Goal: Task Accomplishment & Management: Manage account settings

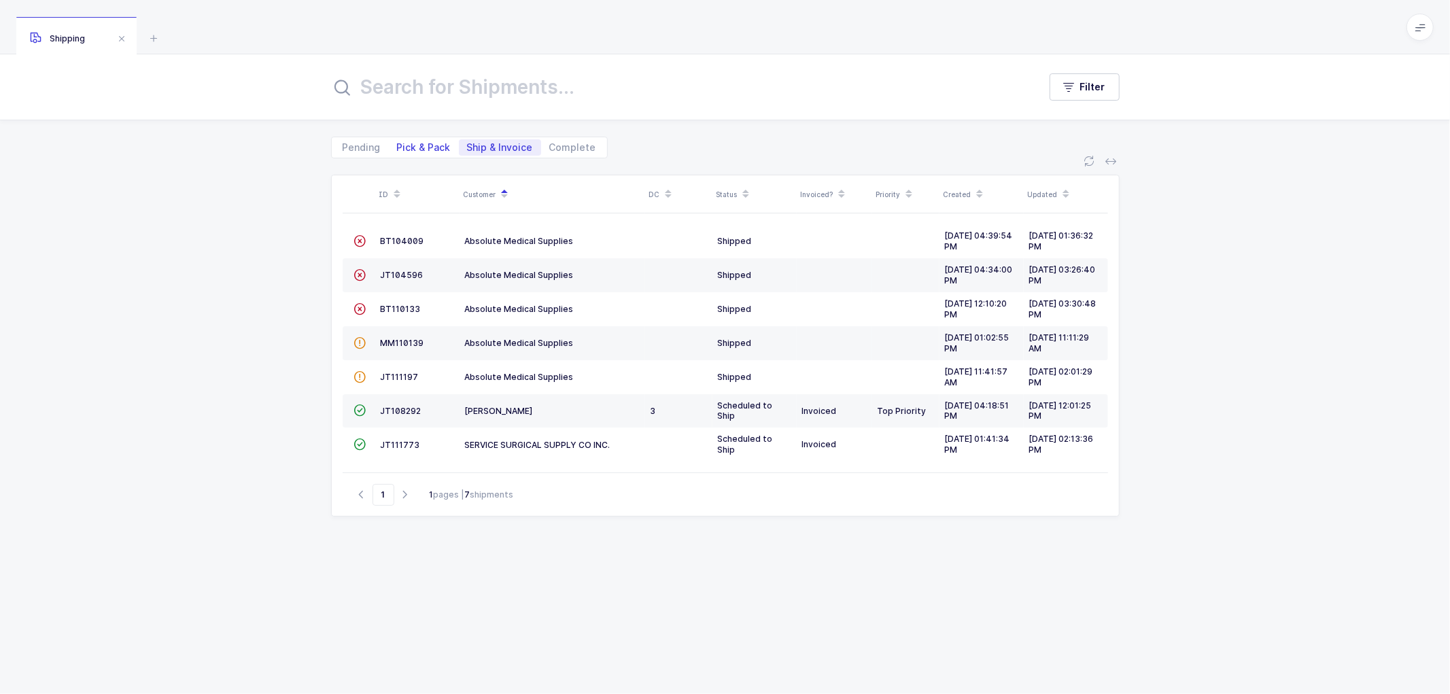
click at [422, 143] on span "Pick & Pack" at bounding box center [424, 148] width 54 height 10
click at [398, 143] on input "Pick & Pack" at bounding box center [393, 143] width 9 height 9
radio input "true"
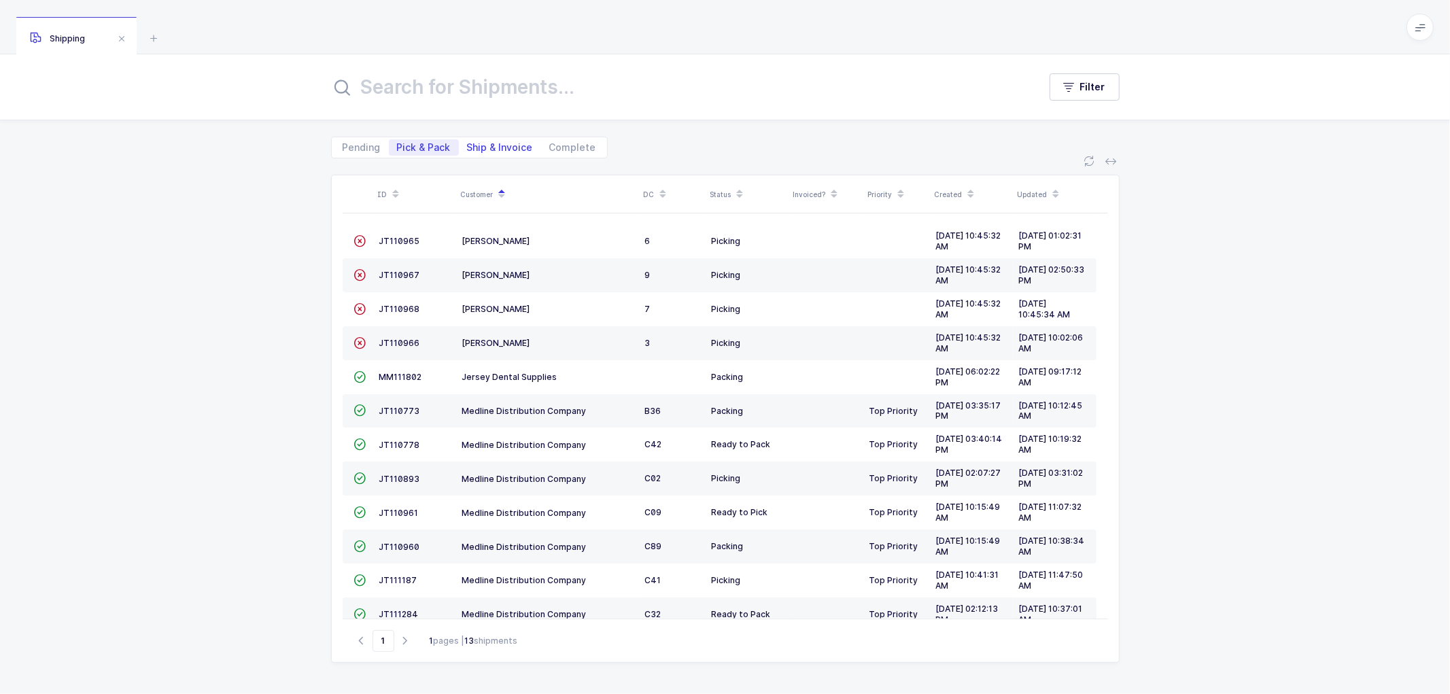
click at [494, 145] on span "Ship & Invoice" at bounding box center [500, 148] width 66 height 10
click at [468, 145] on input "Ship & Invoice" at bounding box center [463, 143] width 9 height 9
radio input "true"
radio input "false"
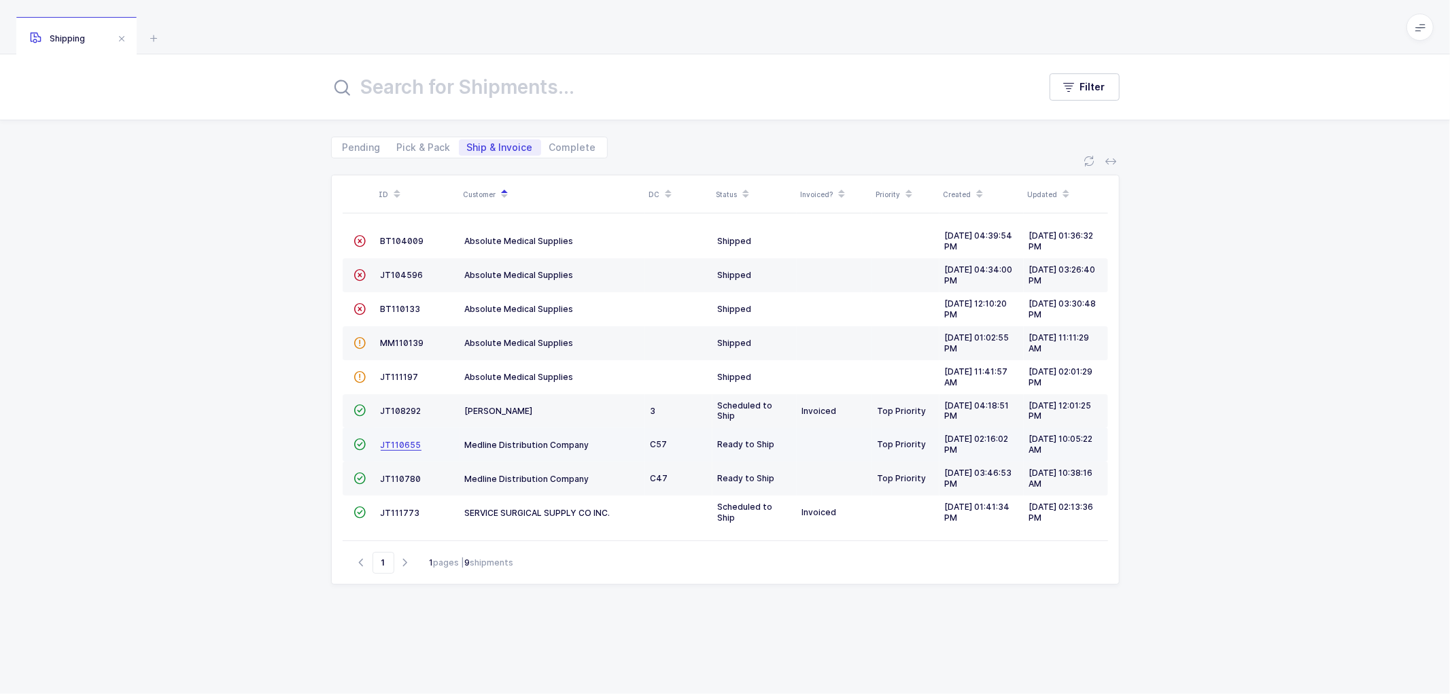
click at [395, 440] on span "JT110655" at bounding box center [401, 445] width 41 height 10
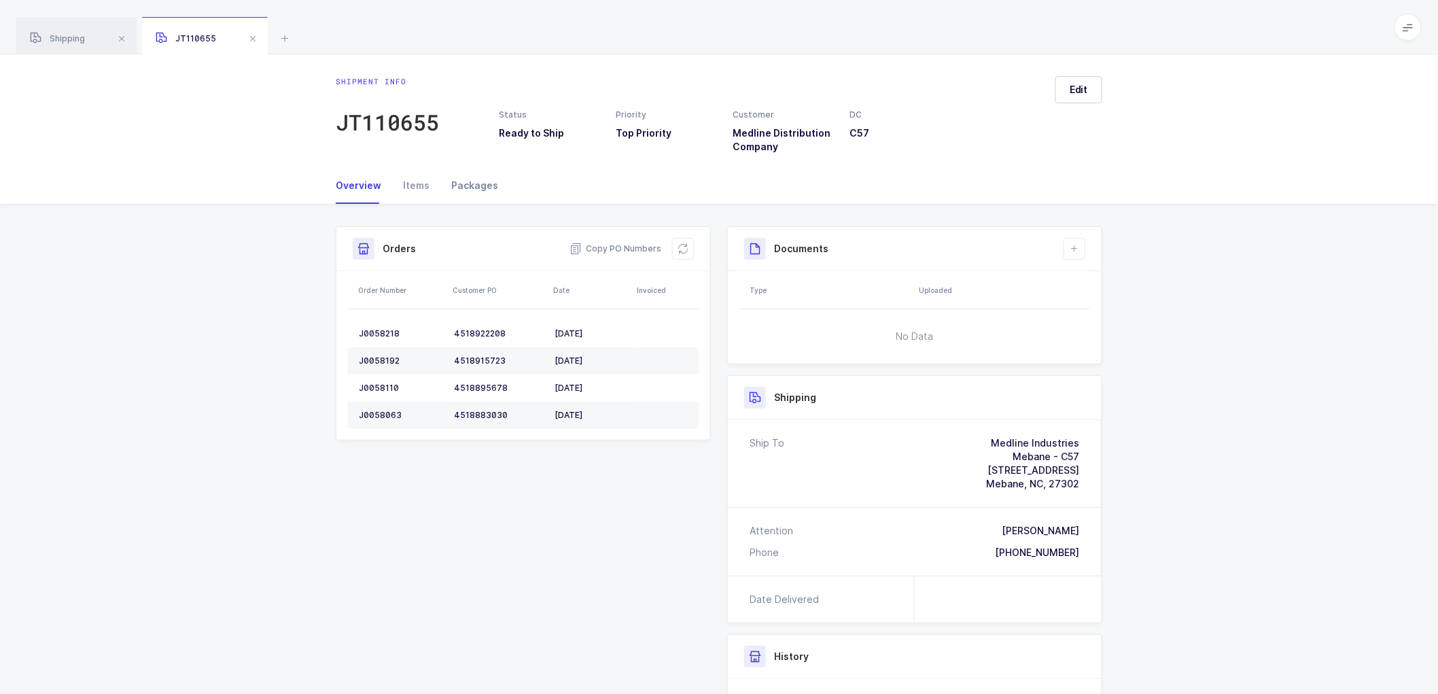
click at [463, 183] on div "Packages" at bounding box center [469, 185] width 58 height 37
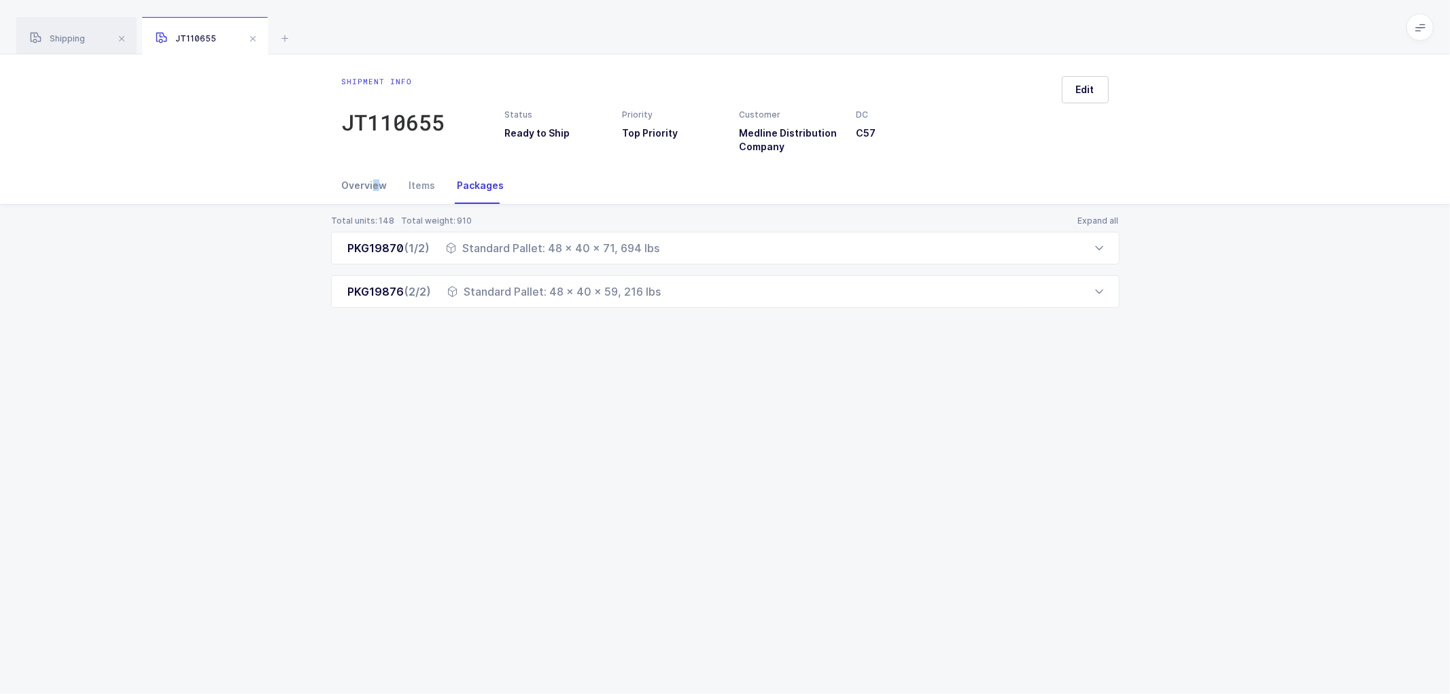
click at [374, 179] on div "Overview" at bounding box center [370, 185] width 56 height 37
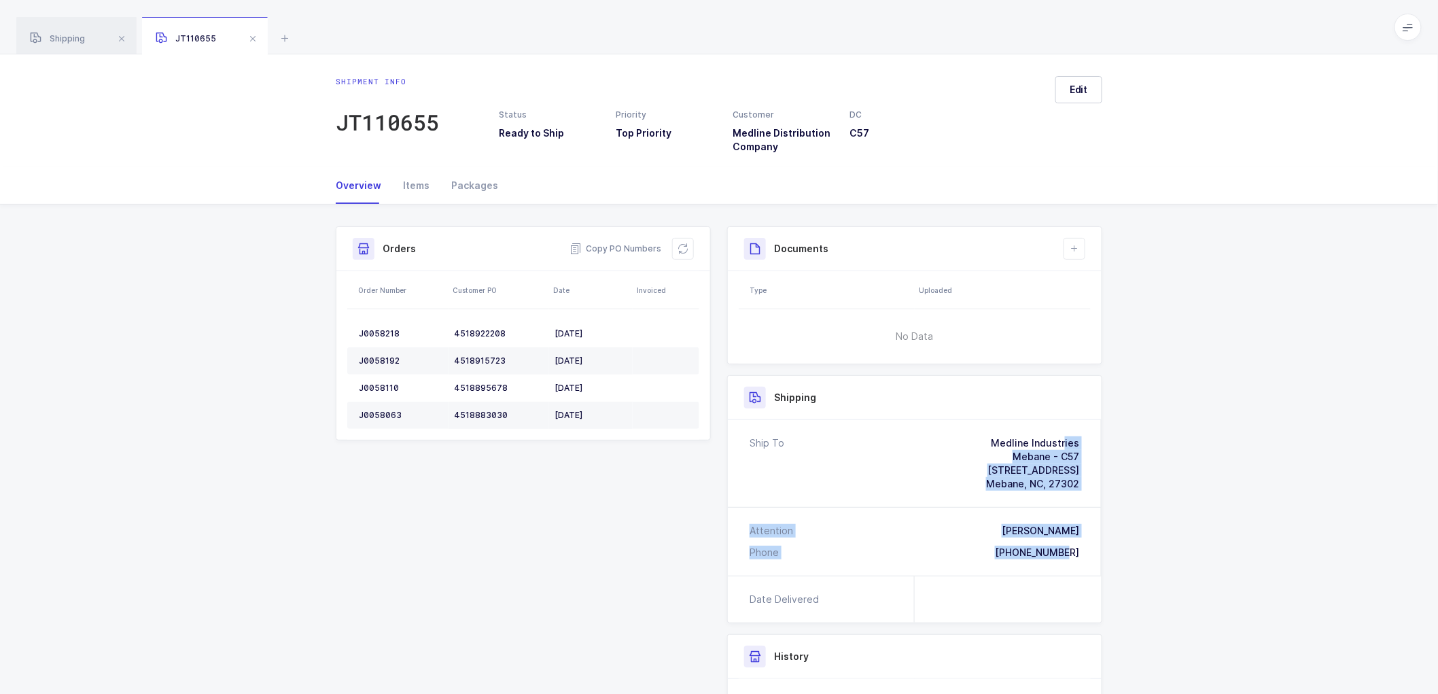
drag, startPoint x: 1085, startPoint y: 549, endPoint x: 979, endPoint y: 431, distance: 158.8
click at [979, 431] on div "Ship To Medline Industries Mebane - C57 [STREET_ADDRESS][PERSON_NAME] Attention…" at bounding box center [915, 498] width 374 height 156
copy div "Medline Industries Mebane - C57 [STREET_ADDRESS][PERSON_NAME] Attention [PERSON…"
drag, startPoint x: 624, startPoint y: 246, endPoint x: 546, endPoint y: 222, distance: 81.7
click at [624, 246] on span "Copy PO Numbers" at bounding box center [616, 249] width 92 height 14
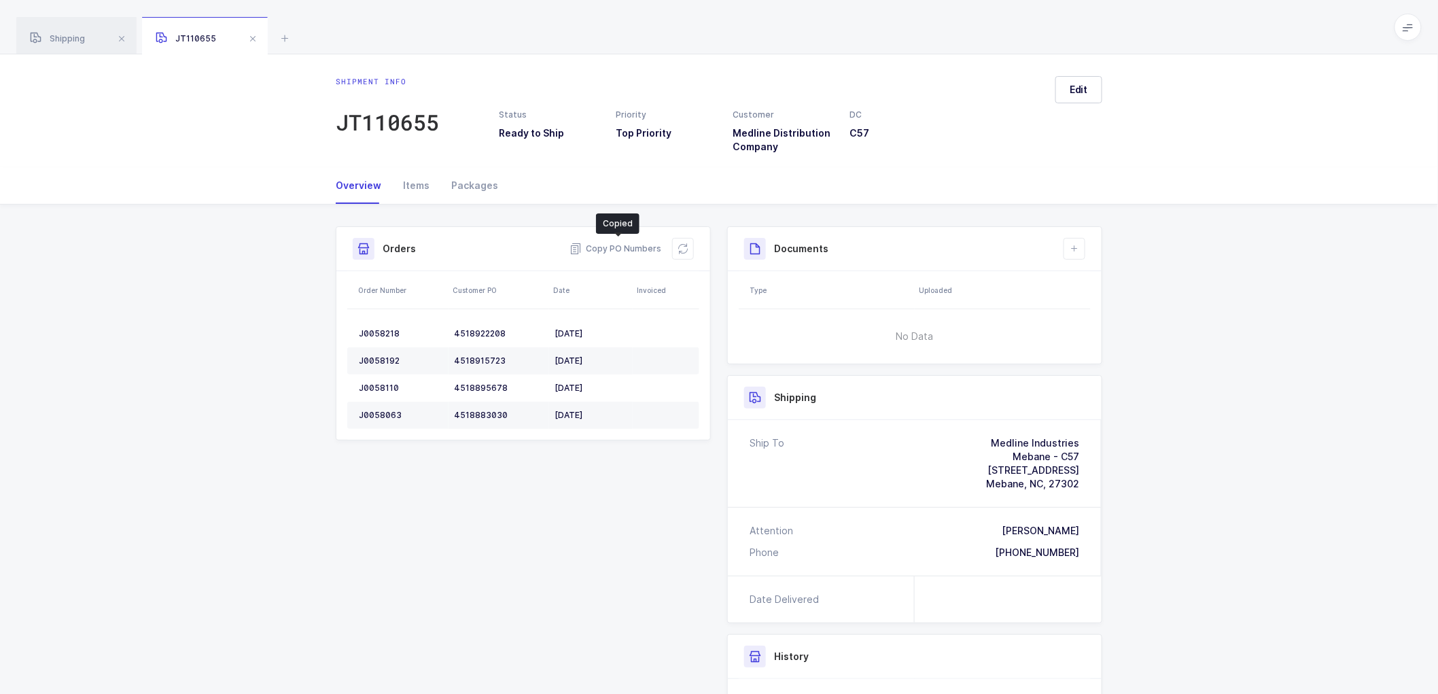
drag, startPoint x: 481, startPoint y: 186, endPoint x: 525, endPoint y: 205, distance: 47.8
click at [480, 185] on div "Packages" at bounding box center [469, 185] width 58 height 37
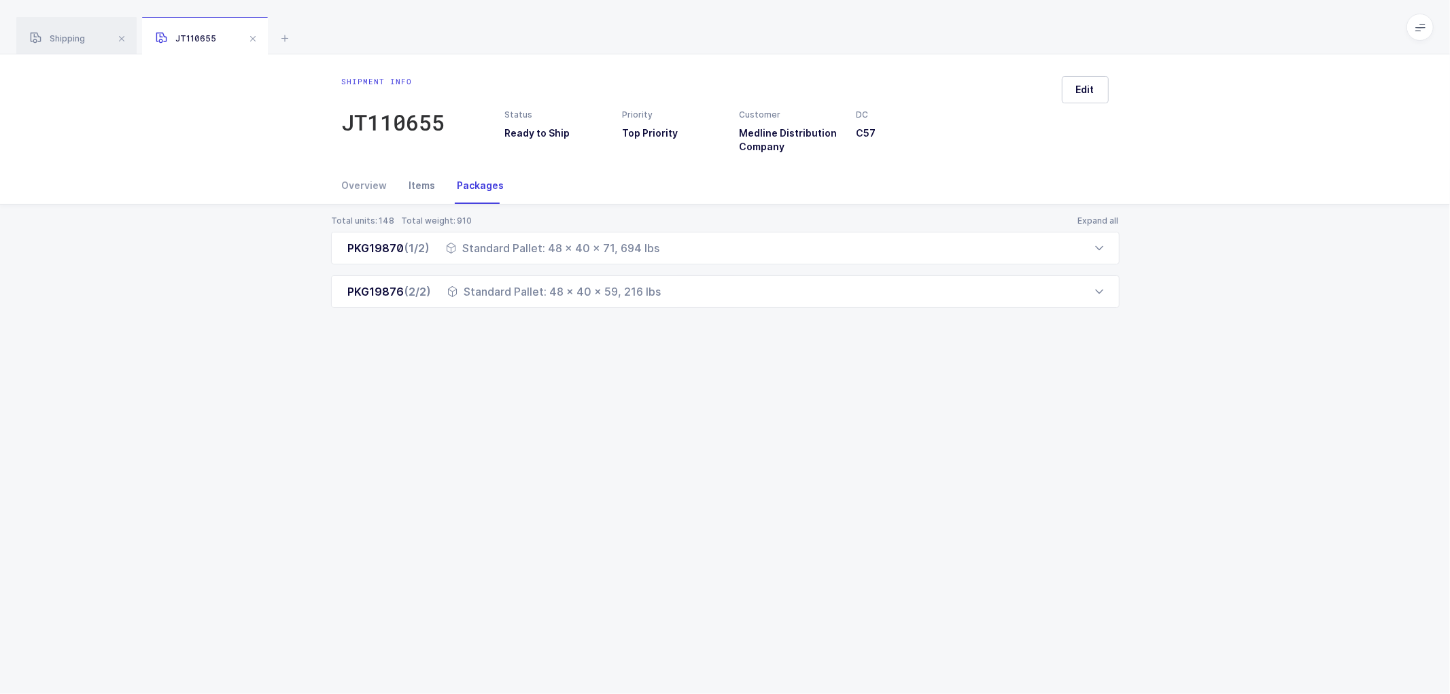
drag, startPoint x: 354, startPoint y: 182, endPoint x: 415, endPoint y: 180, distance: 60.5
click at [355, 182] on div "Overview" at bounding box center [370, 185] width 56 height 37
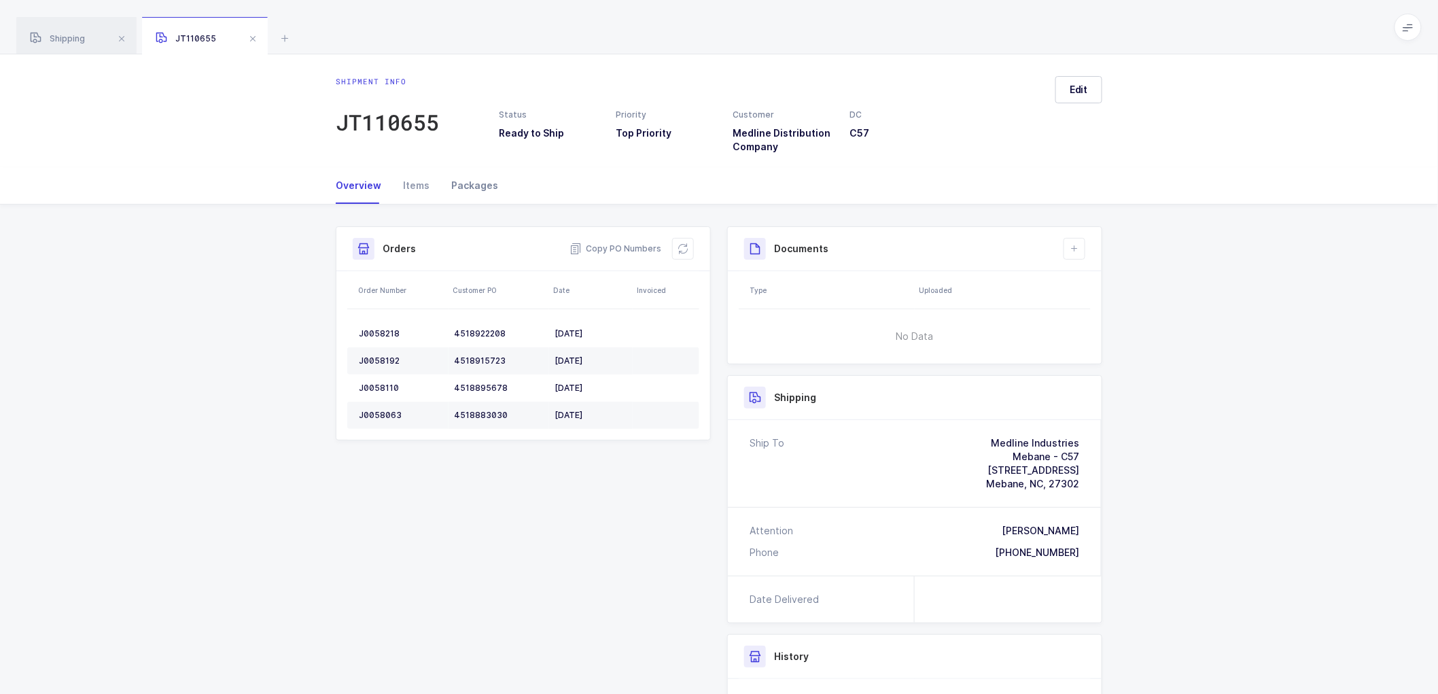
click at [465, 181] on div "Packages" at bounding box center [469, 185] width 58 height 37
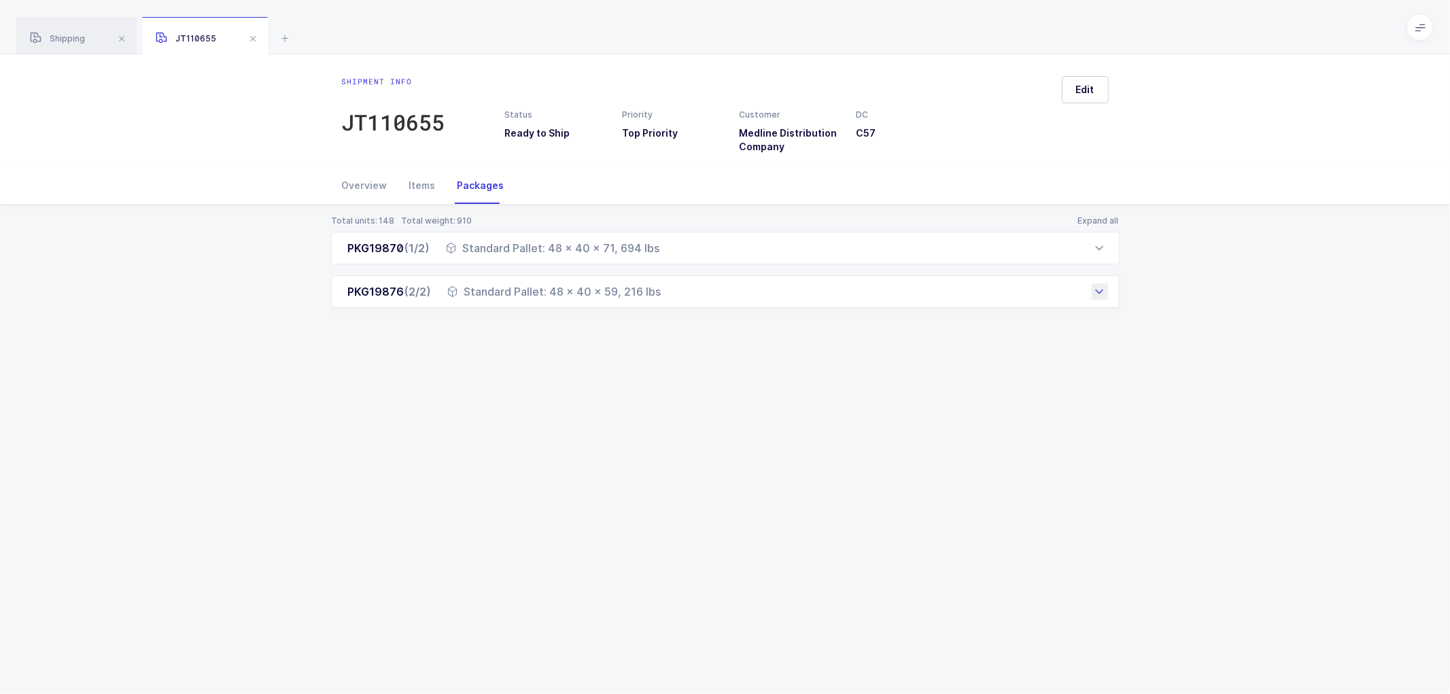
drag, startPoint x: 348, startPoint y: 245, endPoint x: 665, endPoint y: 304, distance: 322.3
click at [665, 304] on div "PKG19870 (1/2) Standard Pallet: 48 x 40 x 71, 694 lbs Order Number Customer PO …" at bounding box center [725, 270] width 788 height 76
copy div "PKG19870 (1/2) Standard Pallet: 48 x 40 x 71, 694 lbs Order Number Customer PO …"
click at [58, 34] on span "Shipping" at bounding box center [57, 38] width 55 height 10
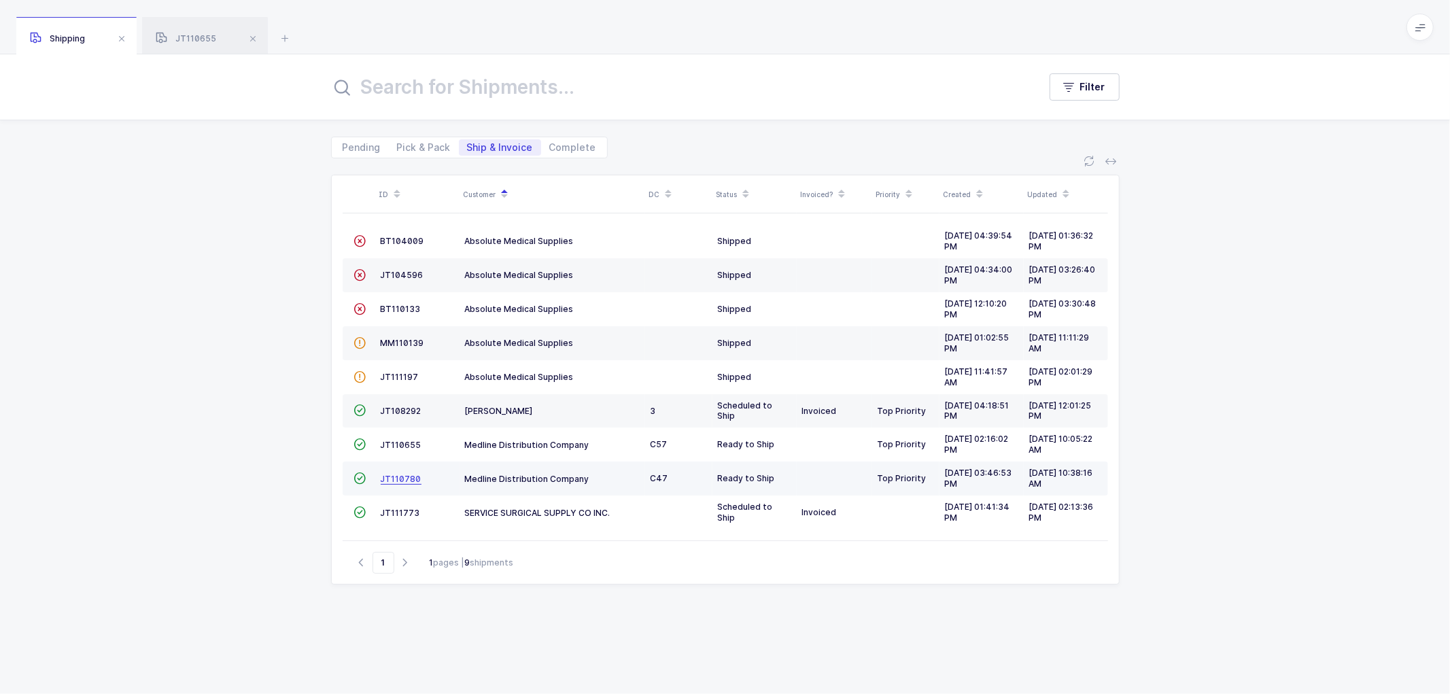
click at [396, 473] on td "JT110780" at bounding box center [417, 478] width 84 height 34
click at [397, 474] on span "JT110780" at bounding box center [401, 479] width 41 height 10
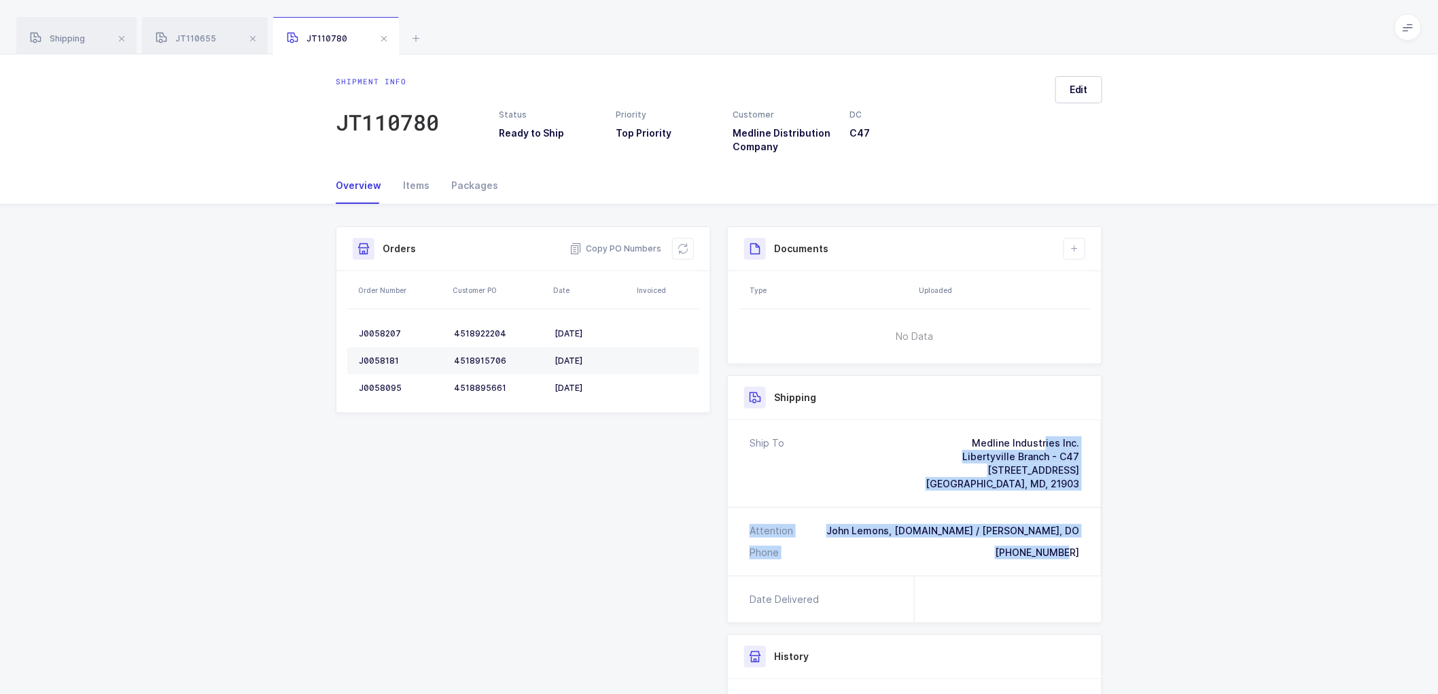
drag, startPoint x: 1085, startPoint y: 553, endPoint x: 926, endPoint y: 420, distance: 208.0
click at [926, 420] on div "Ship To Medline Industries Inc. [GEOGRAPHIC_DATA] - C47 [STREET_ADDRESS][PERSON…" at bounding box center [915, 498] width 374 height 156
copy div "Medline Industries Inc. [GEOGRAPHIC_DATA] - C47 [STREET_ADDRESS][PERSON_NAME] A…"
drag, startPoint x: 628, startPoint y: 247, endPoint x: 580, endPoint y: 234, distance: 49.3
click at [628, 247] on span "Copy PO Numbers" at bounding box center [616, 249] width 92 height 14
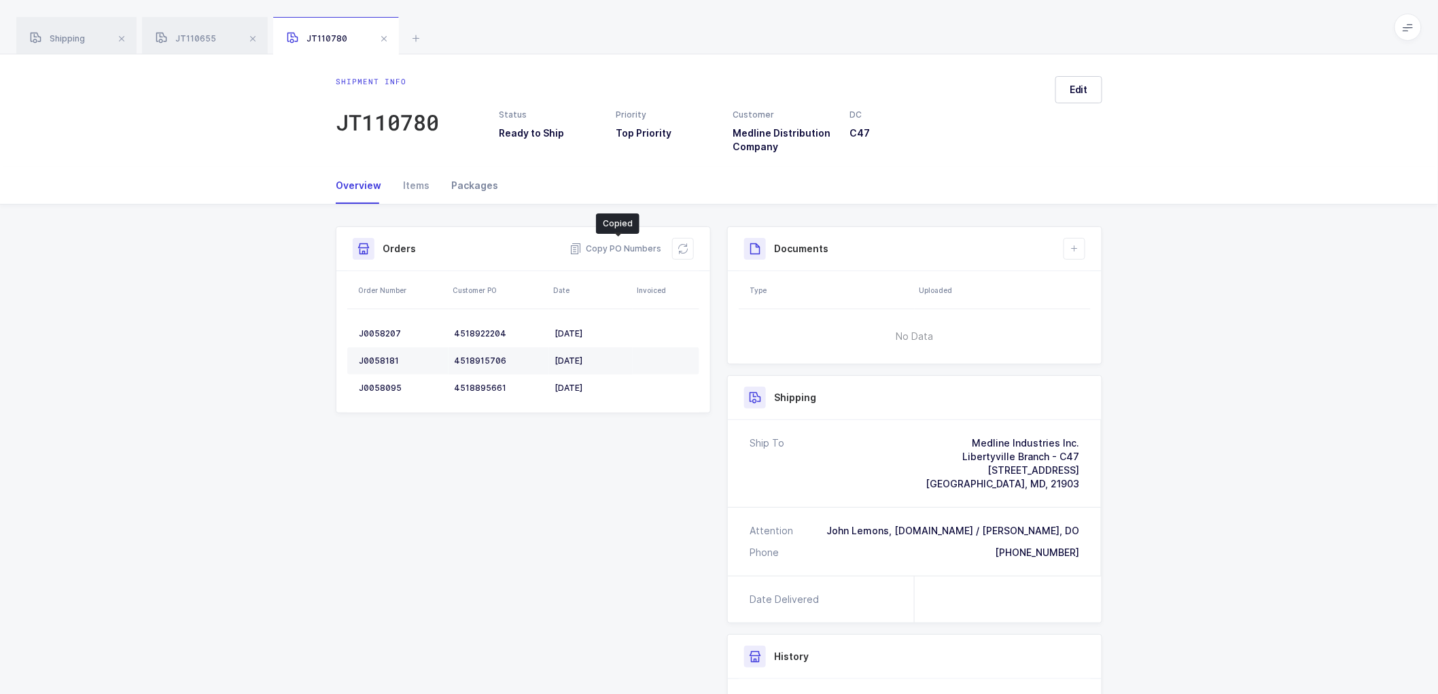
click at [470, 184] on div "Packages" at bounding box center [469, 185] width 58 height 37
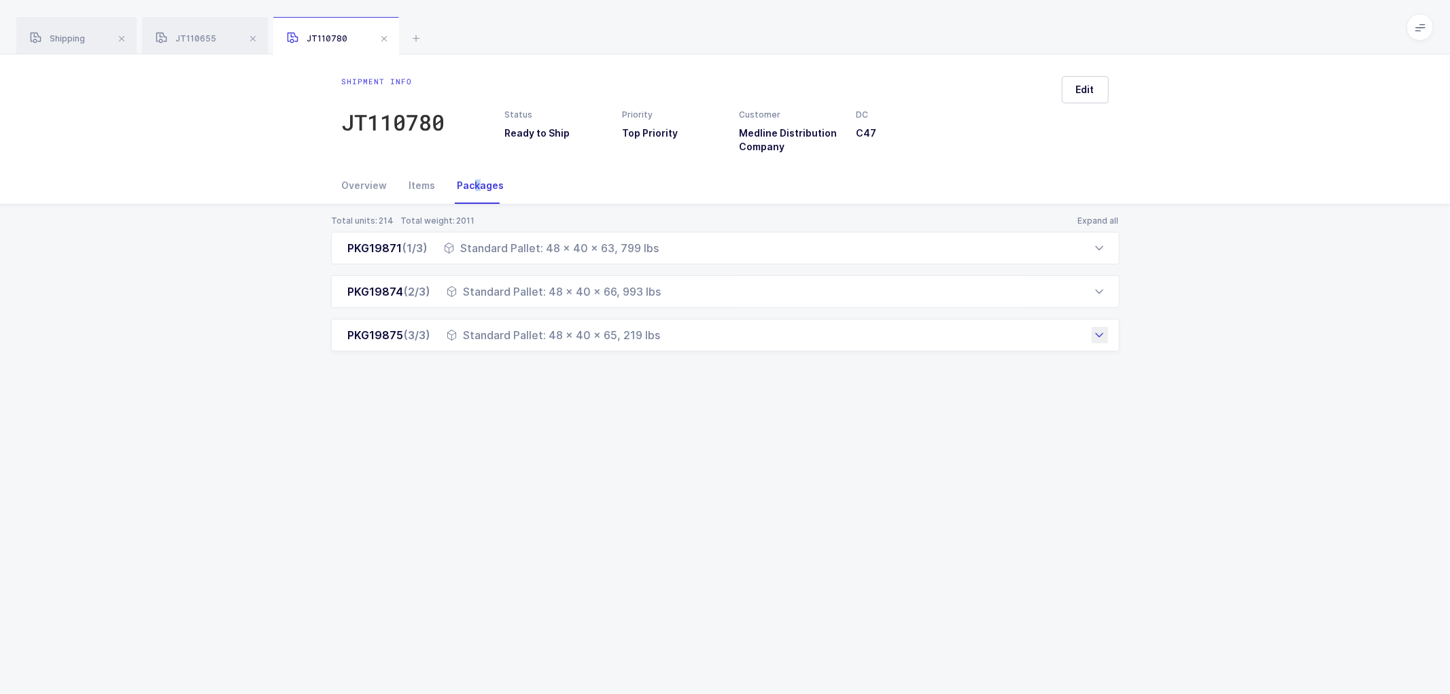
drag, startPoint x: 347, startPoint y: 247, endPoint x: 664, endPoint y: 349, distance: 333.3
click at [664, 349] on div "PKG19871 (1/3) Standard Pallet: 48 x 40 x 63, 799 lbs Order Number Customer PO …" at bounding box center [725, 292] width 788 height 120
copy div "PKG19871 (1/3) Standard Pallet: 48 x 40 x 63, 799 lbs Order Number Customer PO …"
drag, startPoint x: 364, startPoint y: 178, endPoint x: 411, endPoint y: 192, distance: 48.8
click at [364, 178] on div "Overview" at bounding box center [370, 185] width 56 height 37
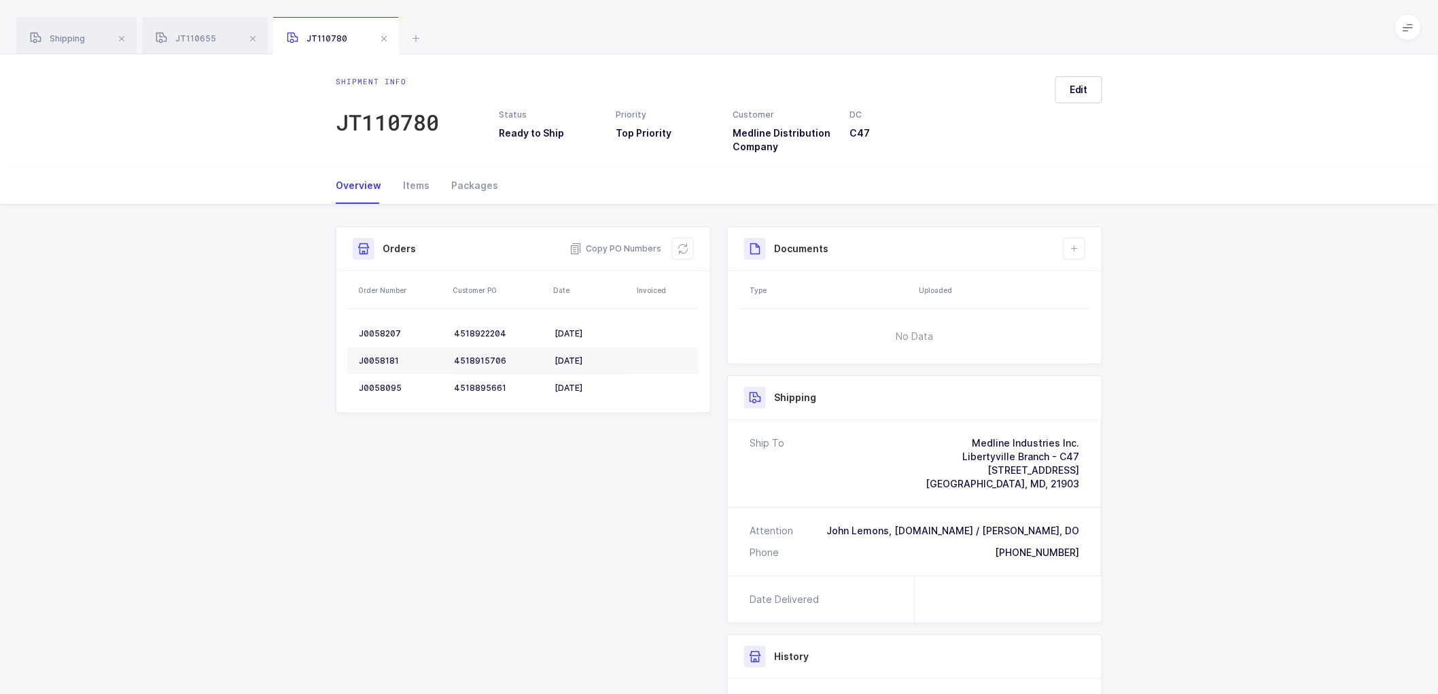
click at [388, 39] on span at bounding box center [384, 39] width 16 height 16
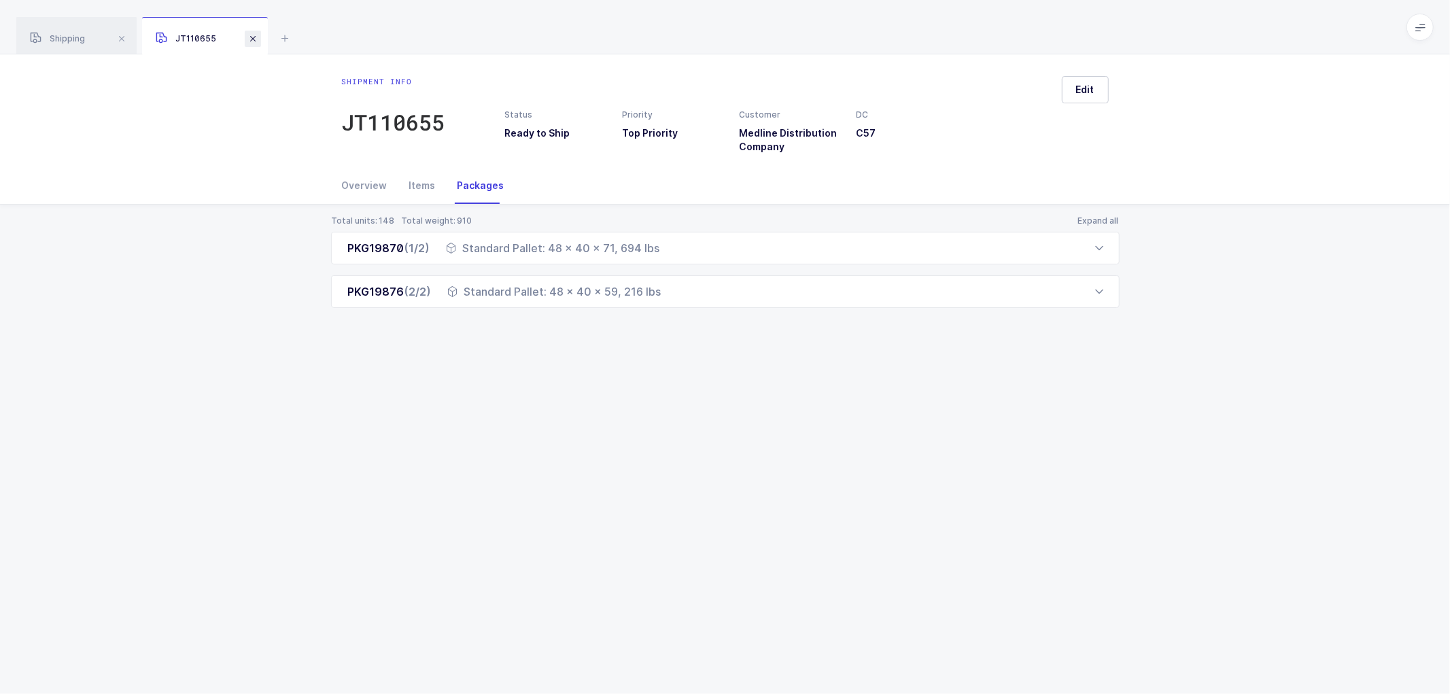
drag, startPoint x: 253, startPoint y: 39, endPoint x: 325, endPoint y: 53, distance: 72.8
click at [256, 39] on span at bounding box center [253, 39] width 16 height 16
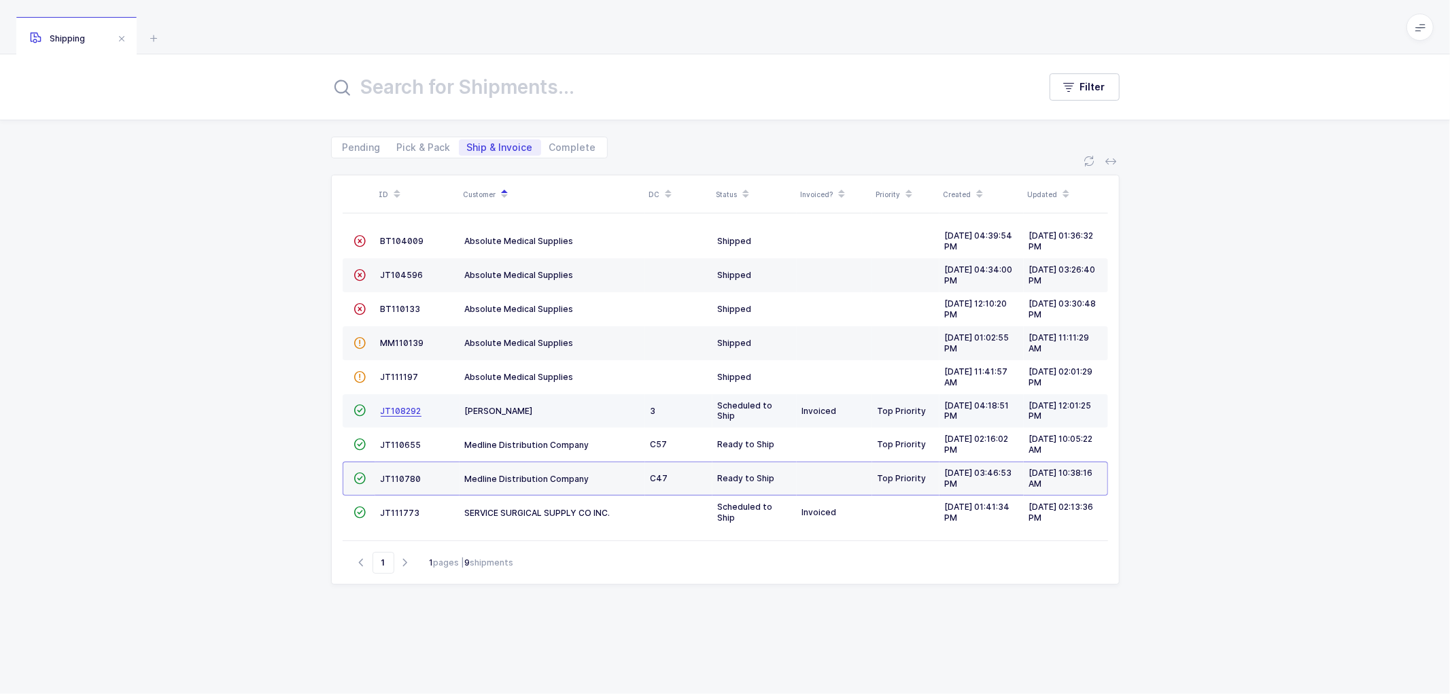
click at [404, 409] on span "JT108292" at bounding box center [401, 411] width 41 height 10
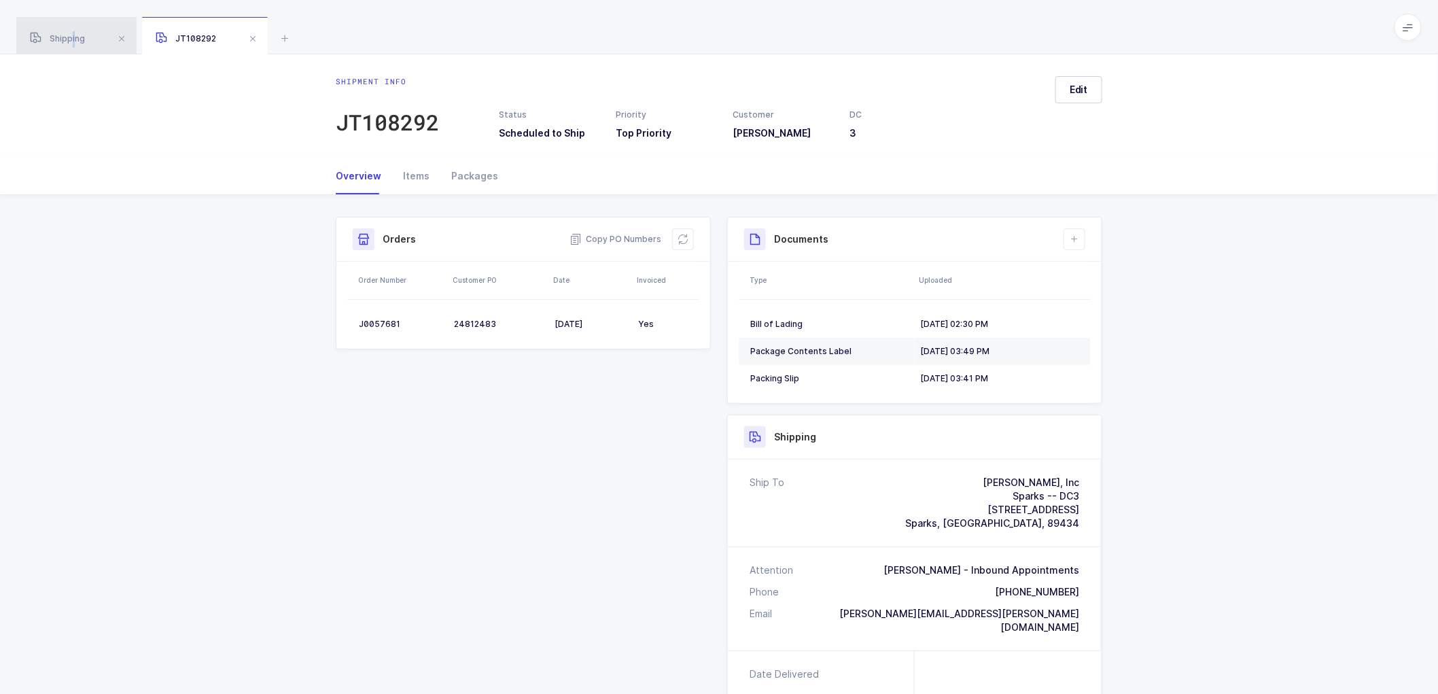
click at [72, 32] on div "Shipping" at bounding box center [76, 36] width 120 height 38
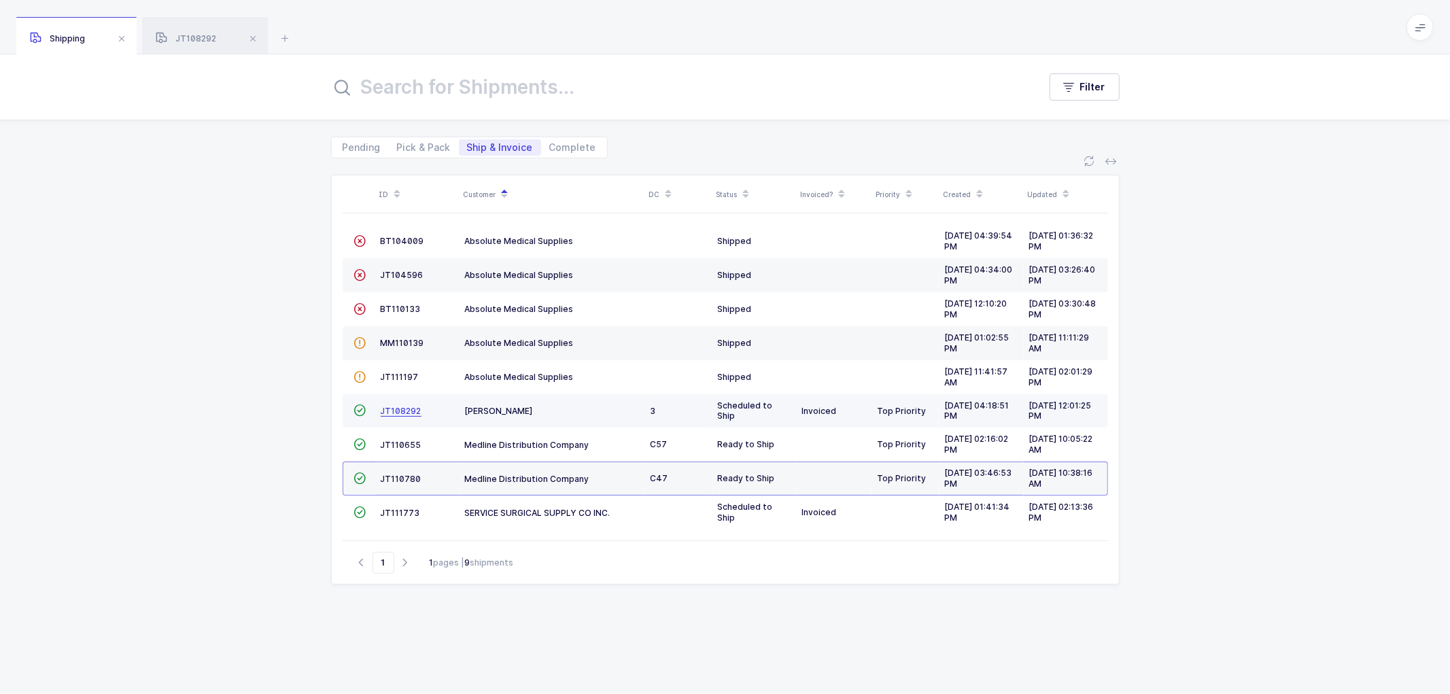
click at [402, 410] on span "JT108292" at bounding box center [401, 411] width 41 height 10
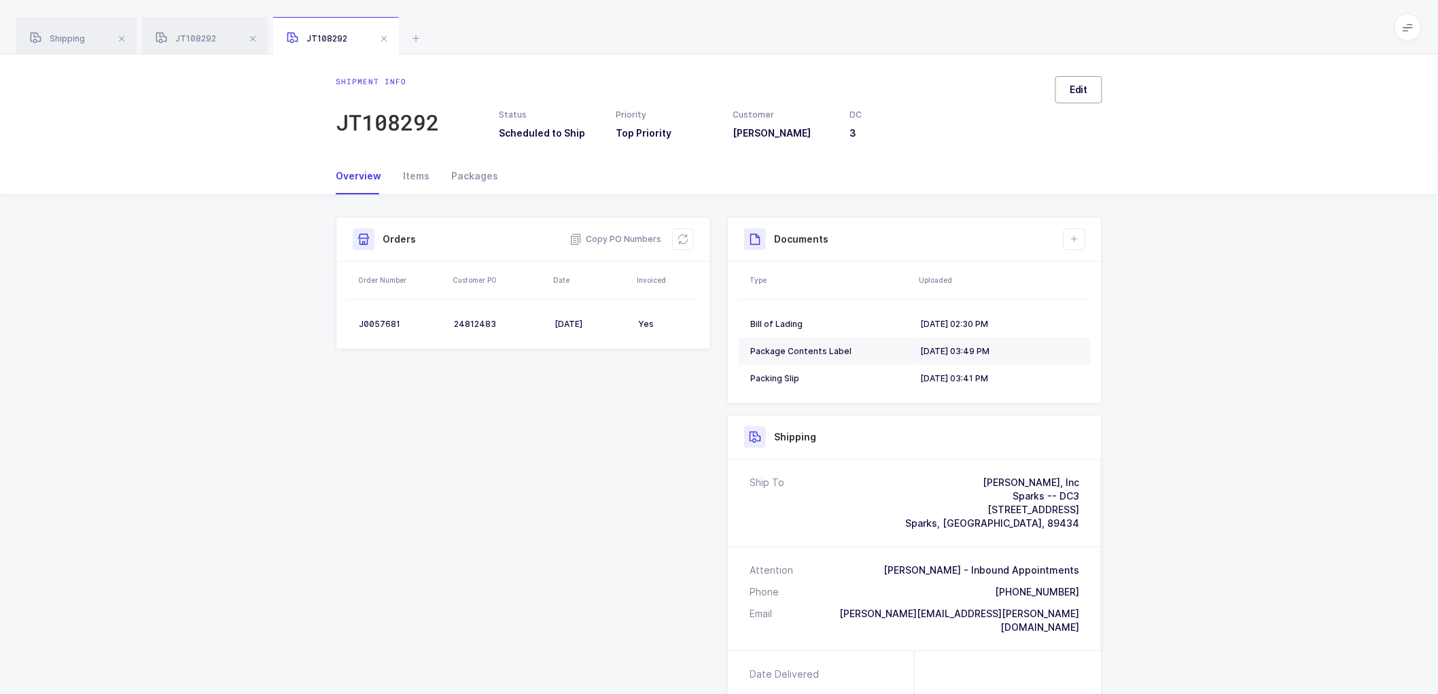
click at [1091, 92] on button "Edit" at bounding box center [1078, 89] width 47 height 27
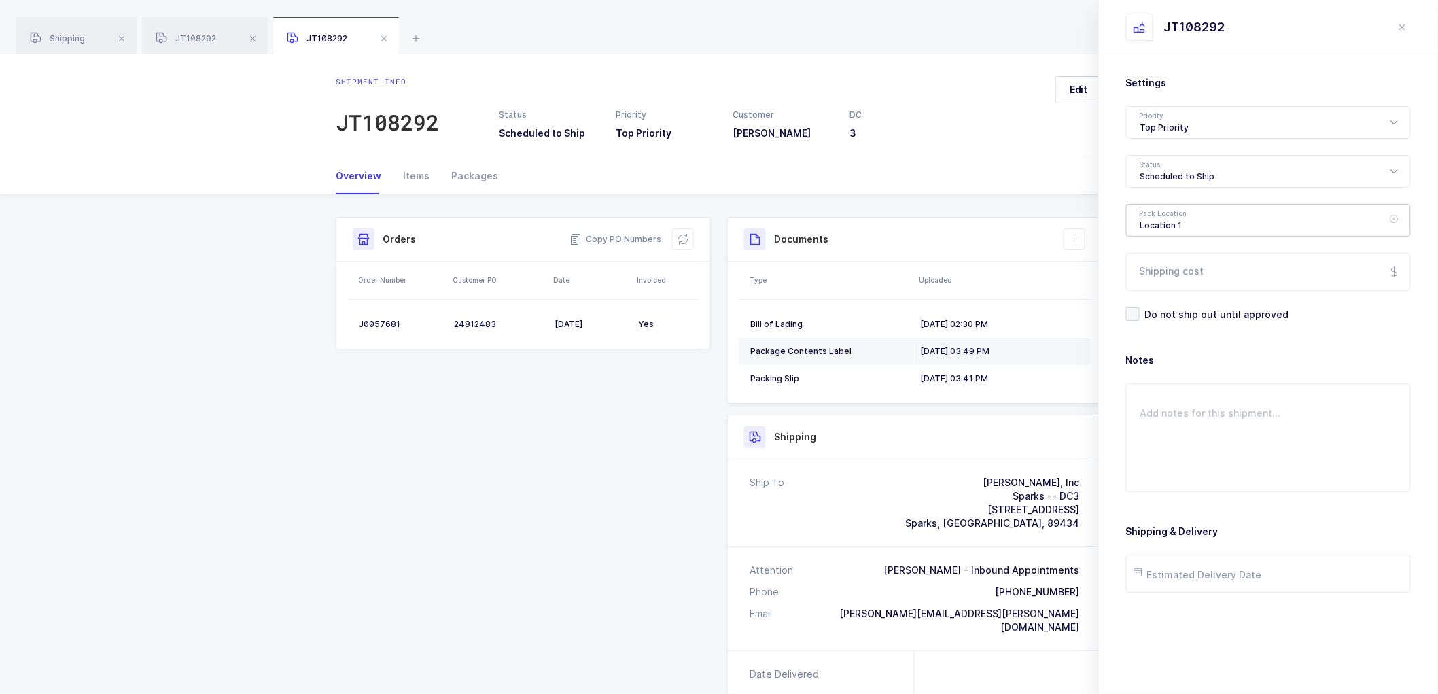
click at [1172, 226] on div "Location 1" at bounding box center [1268, 220] width 285 height 33
click at [1153, 180] on div "Scheduled to Ship" at bounding box center [1268, 171] width 285 height 33
click at [1163, 275] on span "Shipped" at bounding box center [1159, 276] width 39 height 12
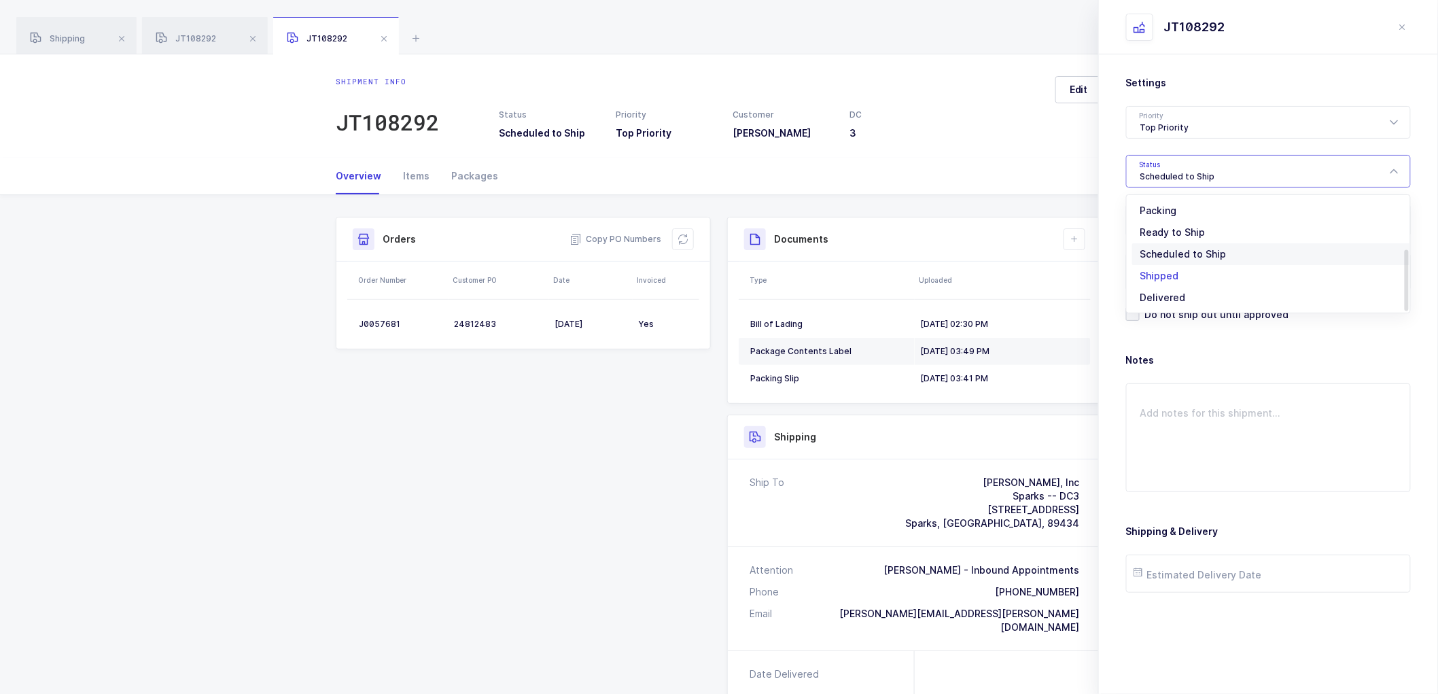
type input "Shipped"
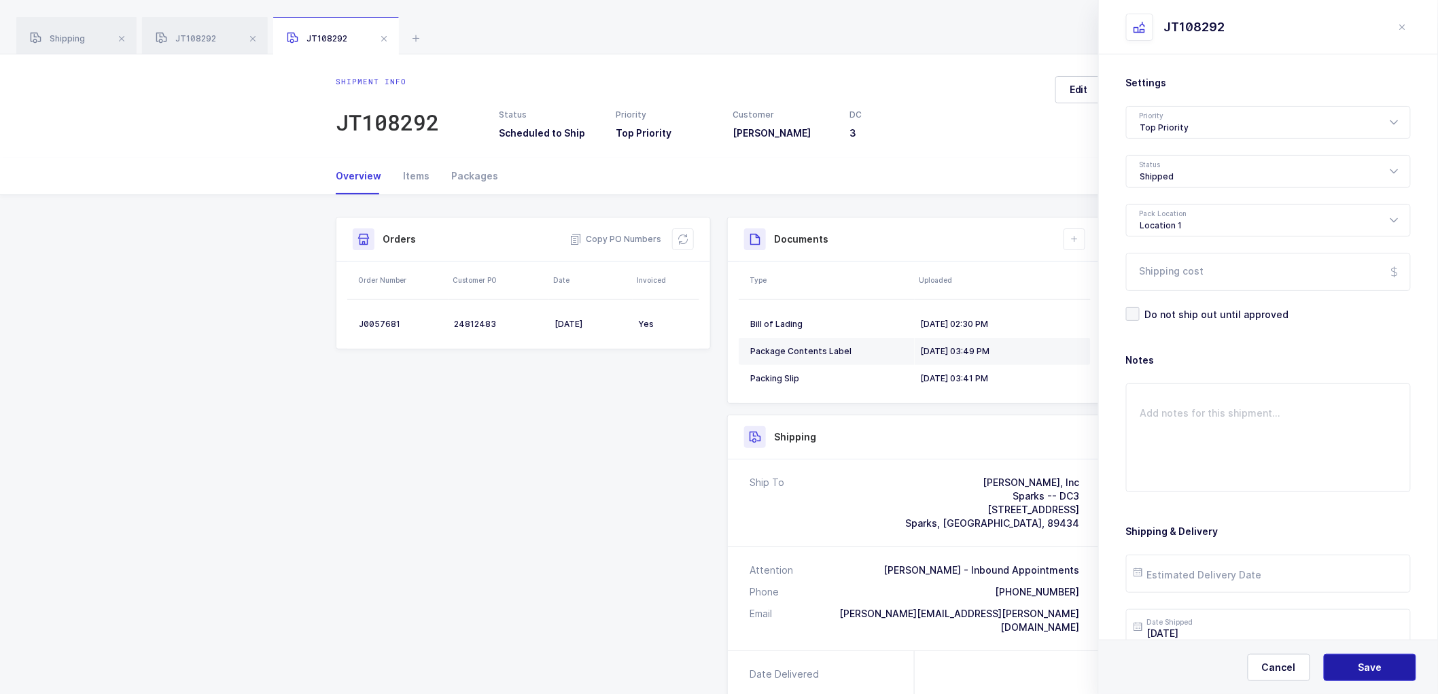
click at [1364, 673] on span "Save" at bounding box center [1371, 668] width 24 height 14
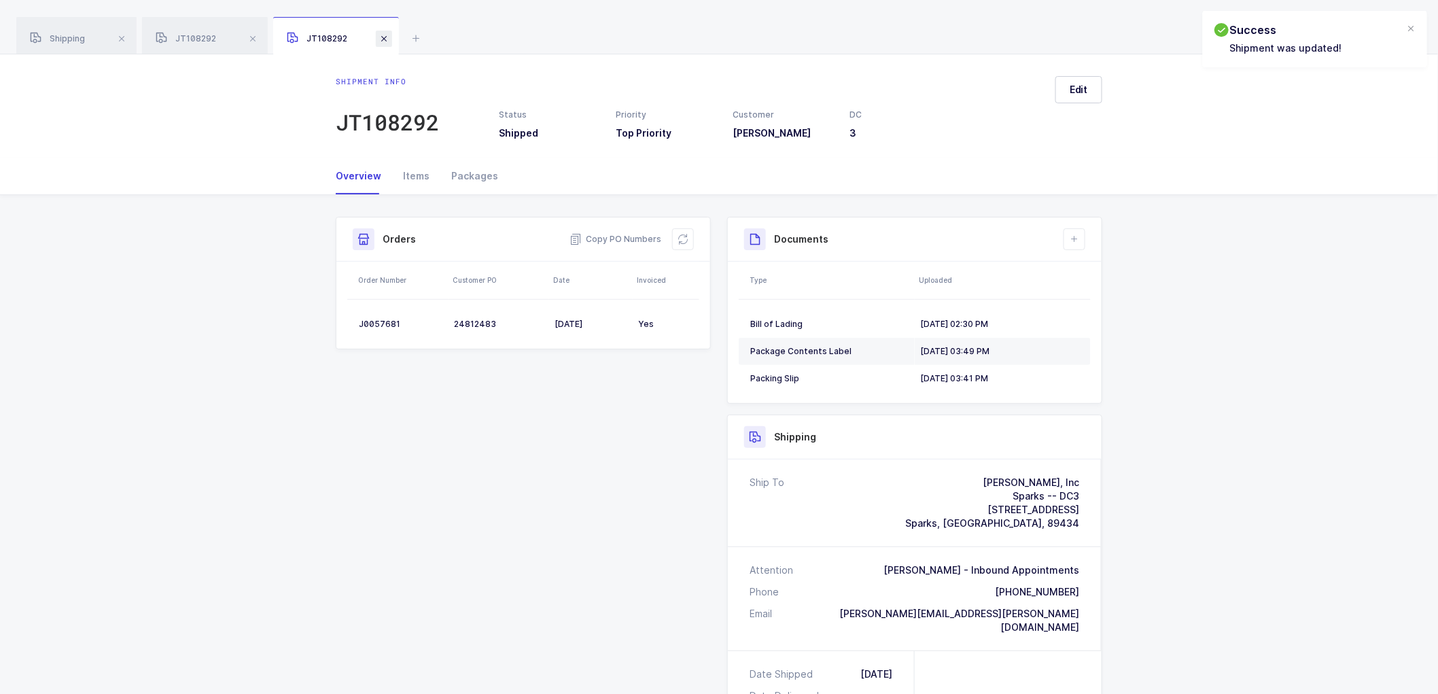
click at [388, 37] on span at bounding box center [384, 39] width 16 height 16
click at [252, 36] on span at bounding box center [253, 39] width 16 height 16
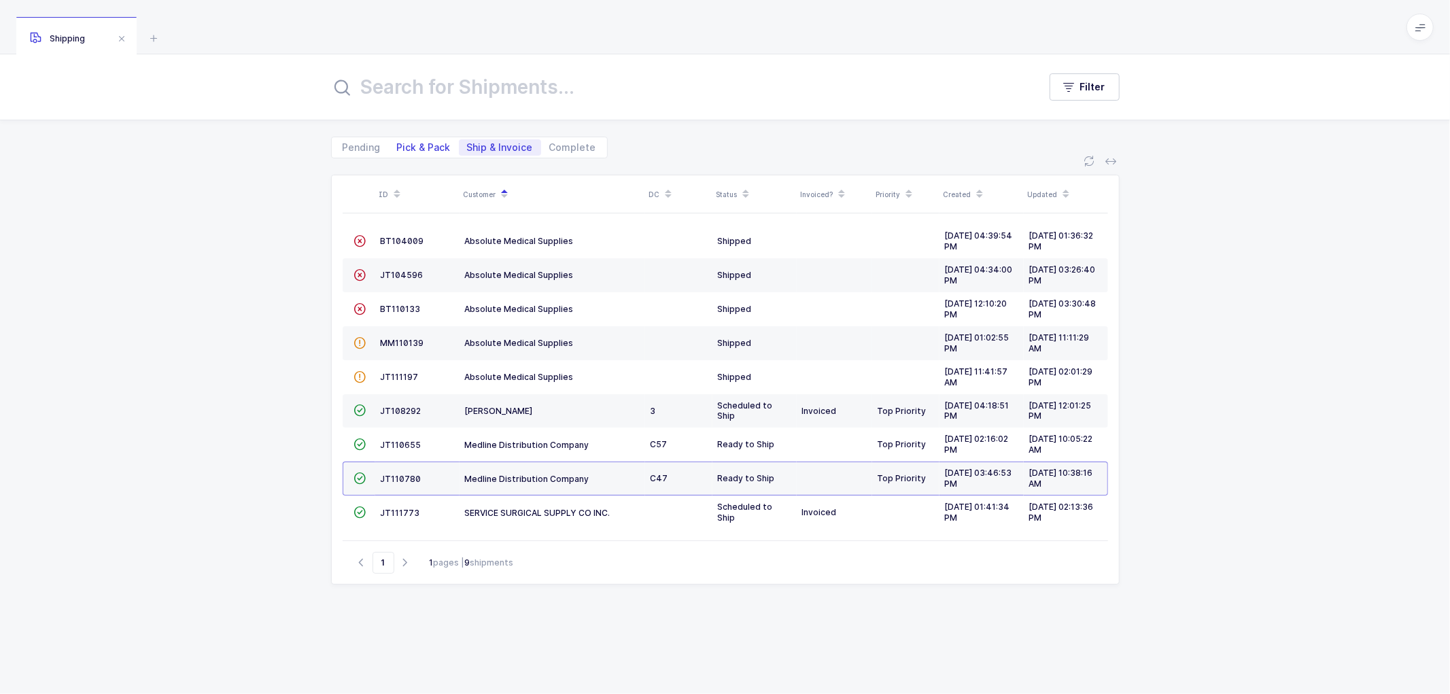
click at [412, 140] on span "Pick & Pack" at bounding box center [424, 147] width 70 height 16
click at [398, 140] on input "Pick & Pack" at bounding box center [393, 143] width 9 height 9
radio input "true"
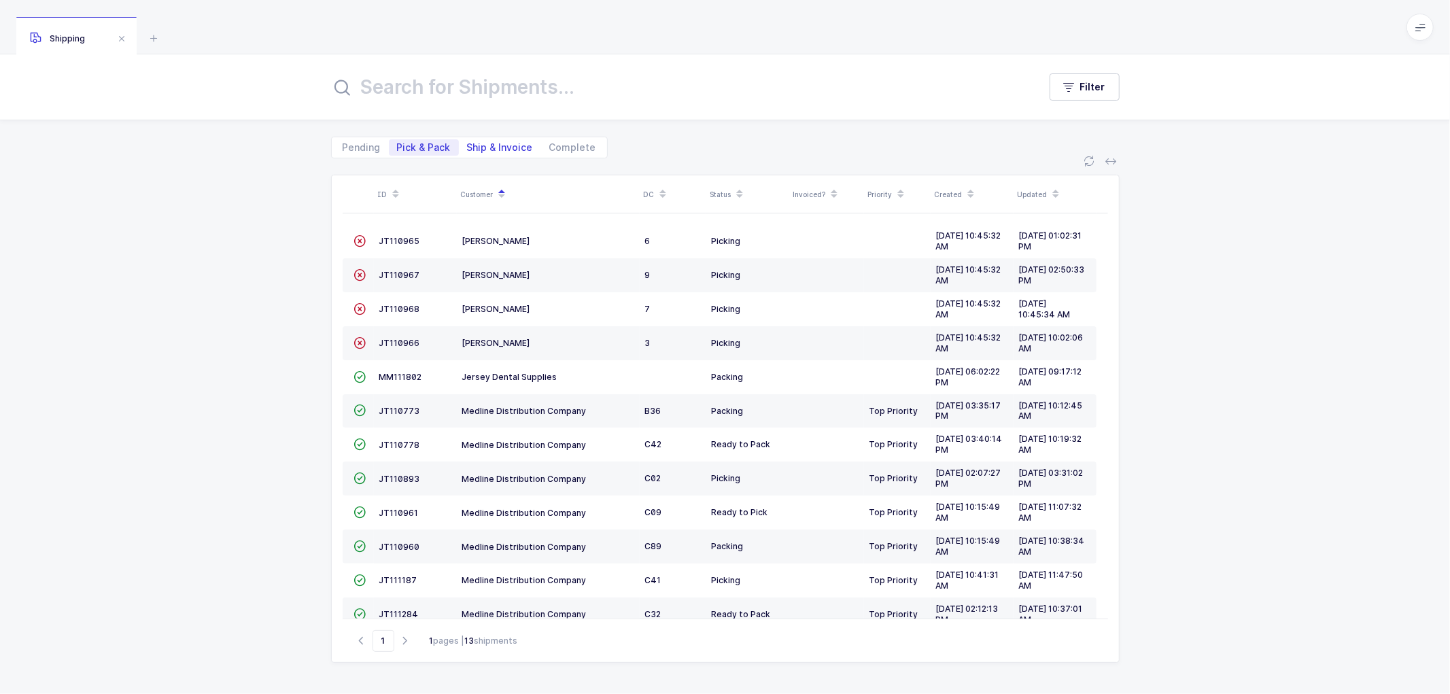
click at [495, 145] on span "Ship & Invoice" at bounding box center [500, 148] width 66 height 10
click at [493, 147] on span "Ship & Invoice" at bounding box center [500, 148] width 66 height 10
click at [468, 147] on input "Ship & Invoice" at bounding box center [463, 143] width 9 height 9
radio input "true"
radio input "false"
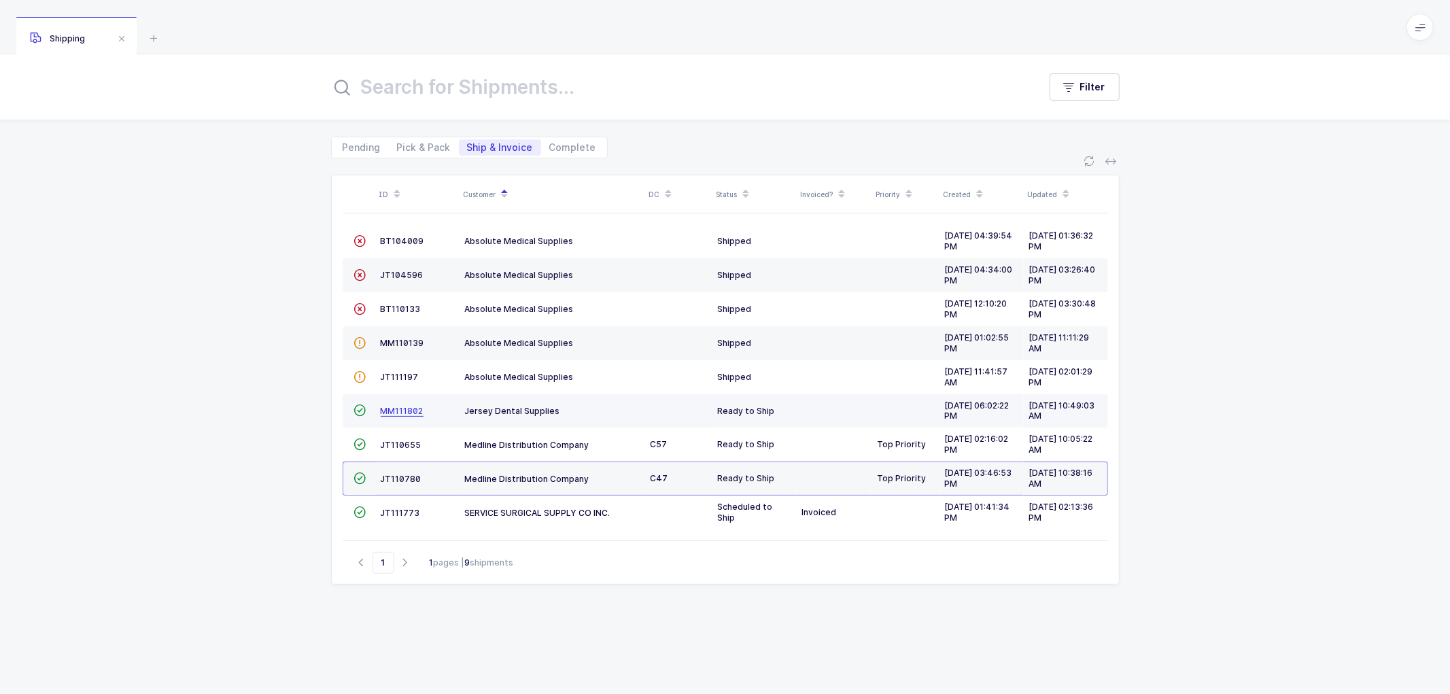
click at [404, 408] on span "MM111802" at bounding box center [402, 411] width 43 height 10
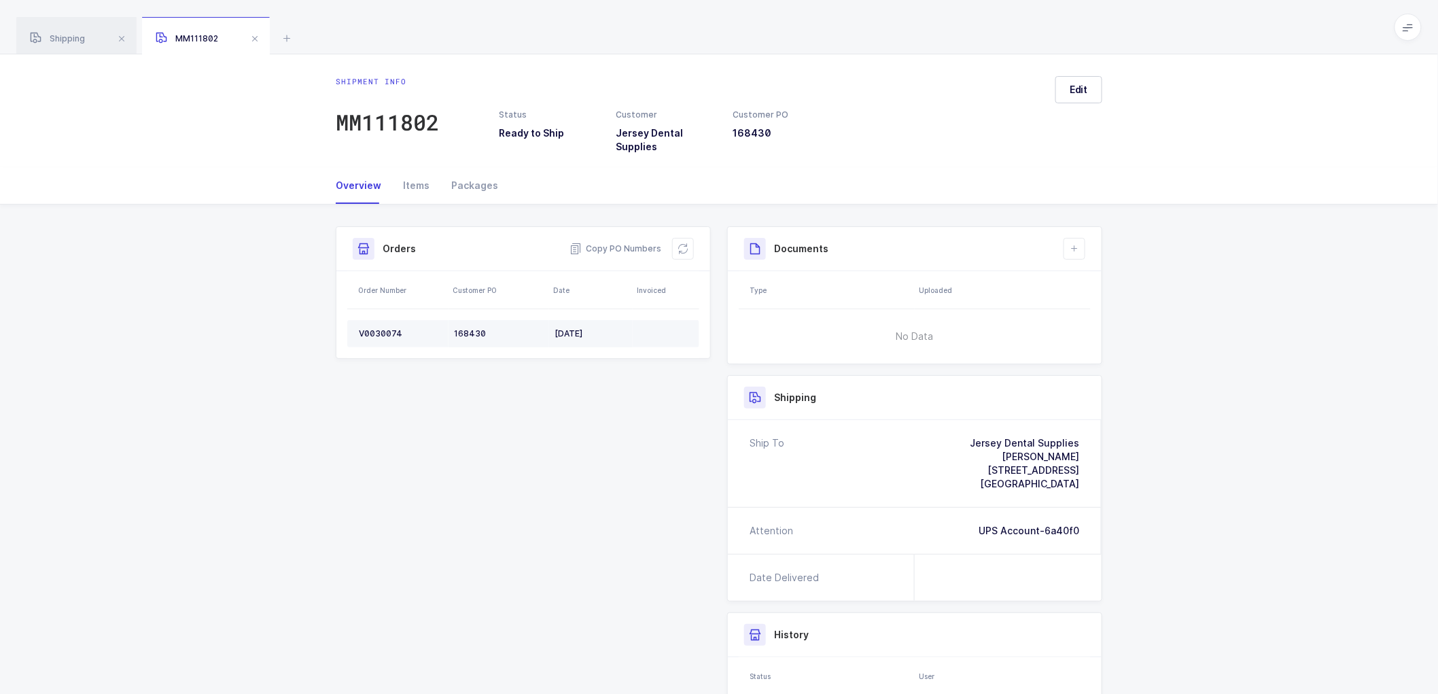
click at [375, 328] on div "V0030074" at bounding box center [401, 333] width 84 height 11
copy div "V0030074"
click at [623, 247] on span "Copy PO Numbers" at bounding box center [616, 249] width 92 height 14
click at [474, 186] on div "Packages" at bounding box center [469, 185] width 58 height 37
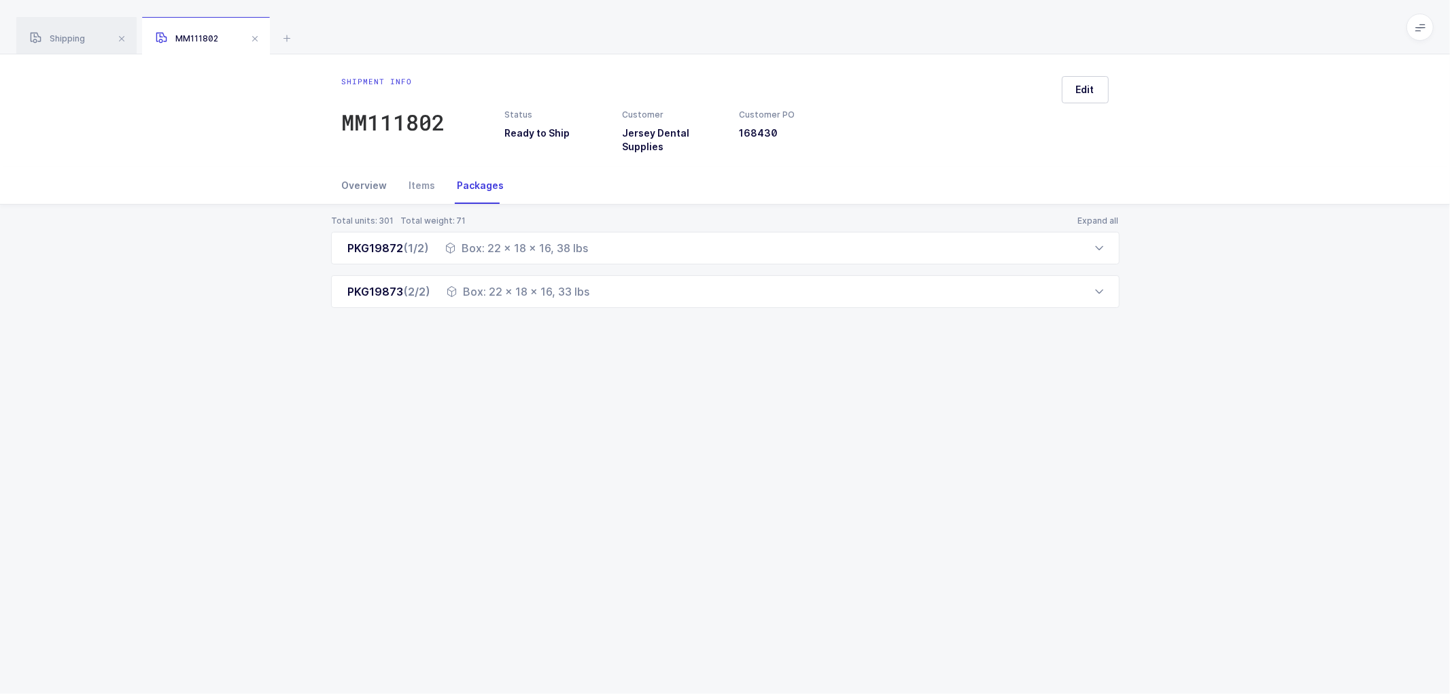
click at [368, 192] on div "Overview" at bounding box center [370, 185] width 56 height 37
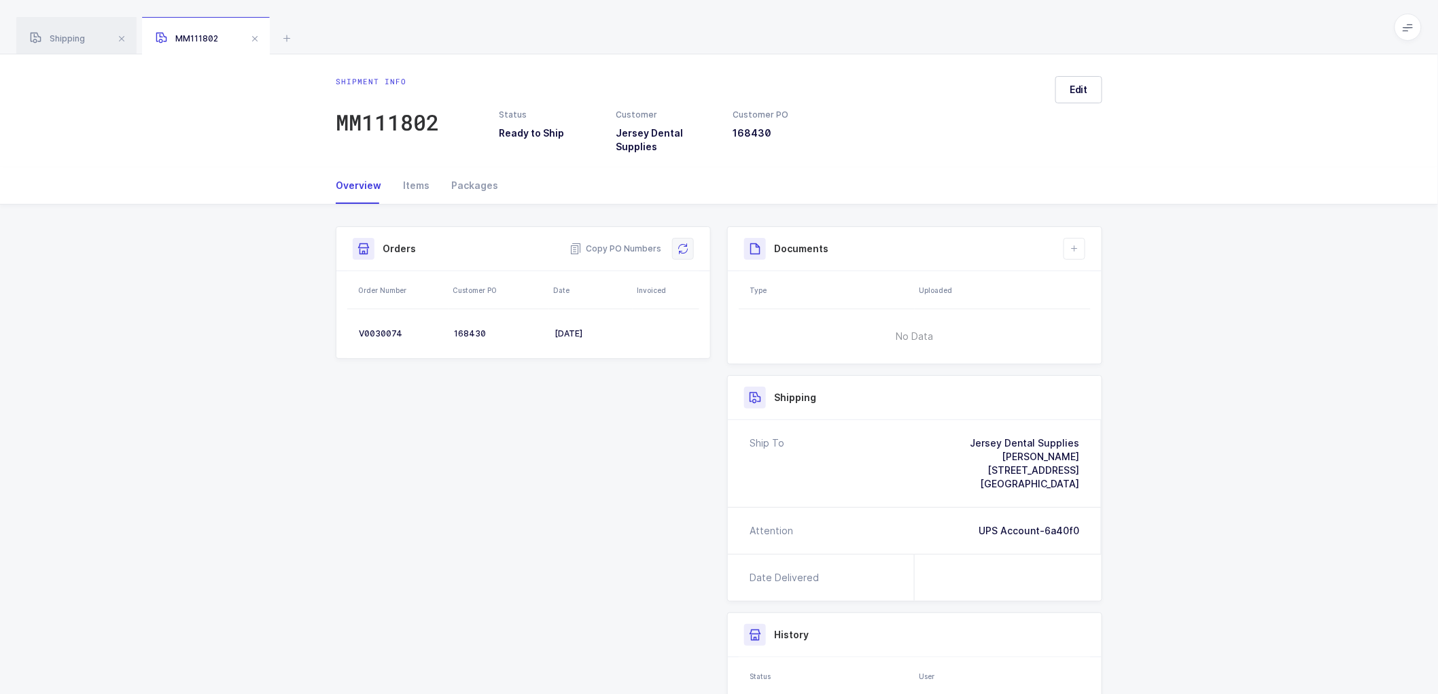
click at [680, 243] on icon at bounding box center [683, 248] width 11 height 11
click at [1076, 248] on icon at bounding box center [1074, 248] width 11 height 11
click at [1075, 89] on span "Edit" at bounding box center [1079, 90] width 18 height 14
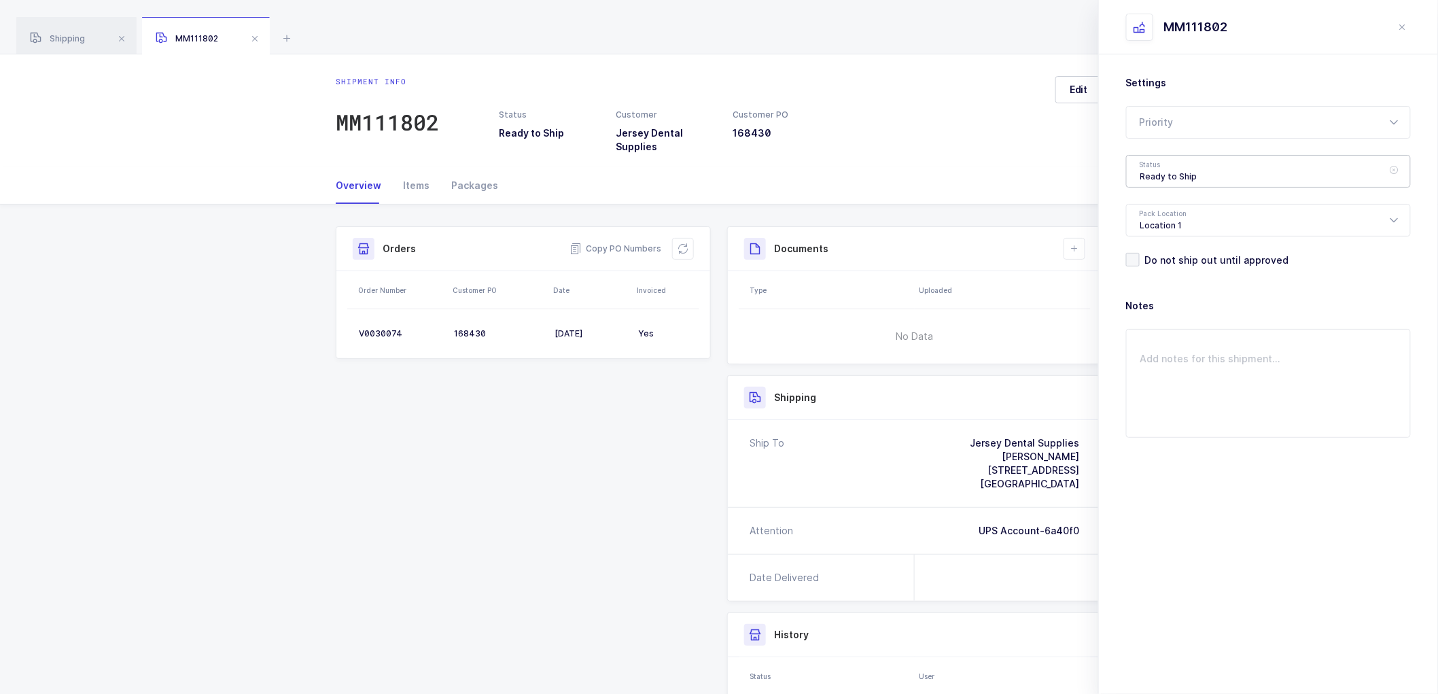
click at [1155, 169] on div "Ready to Ship" at bounding box center [1268, 171] width 285 height 33
click at [1161, 275] on span "Shipped" at bounding box center [1159, 276] width 39 height 12
type input "Shipped"
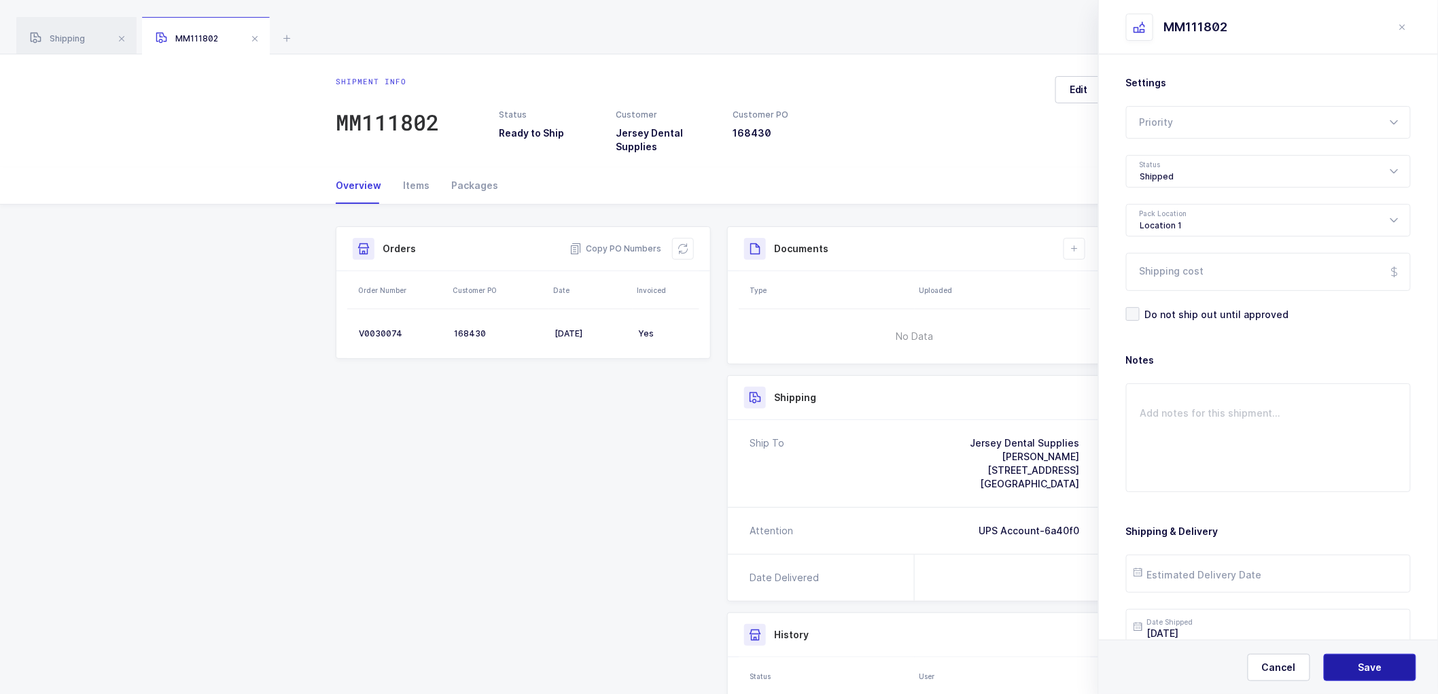
click at [1370, 658] on button "Save" at bounding box center [1370, 667] width 92 height 27
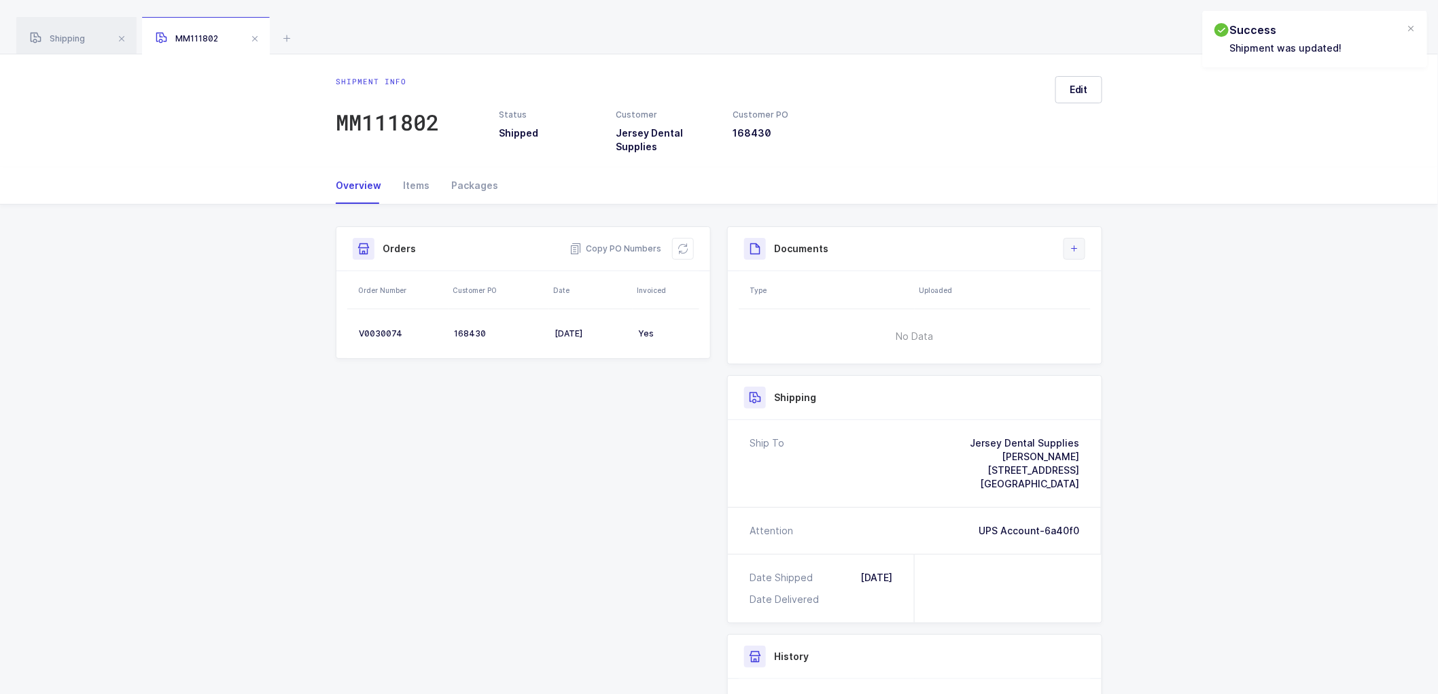
click at [1076, 241] on button at bounding box center [1075, 249] width 22 height 22
click at [1115, 287] on li "Create Document" at bounding box center [1120, 288] width 101 height 22
click at [1357, 663] on span "Submit" at bounding box center [1370, 668] width 33 height 14
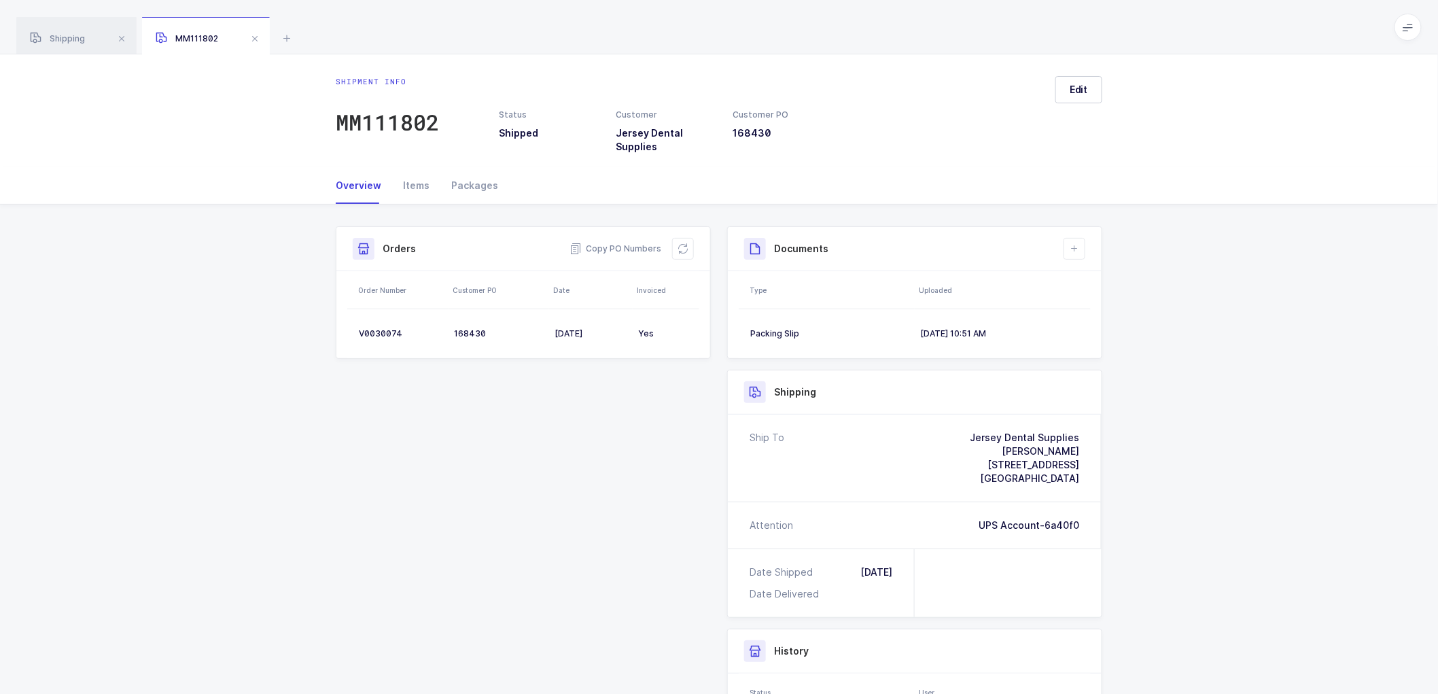
drag, startPoint x: 644, startPoint y: 472, endPoint x: 644, endPoint y: 462, distance: 9.5
click at [644, 472] on div "Shipment Info Shipment Number MM111802 Status Shipped Customer Jersey Dental Su…" at bounding box center [719, 541] width 783 height 631
drag, startPoint x: 251, startPoint y: 35, endPoint x: 265, endPoint y: 35, distance: 13.6
click at [253, 35] on span at bounding box center [255, 39] width 16 height 16
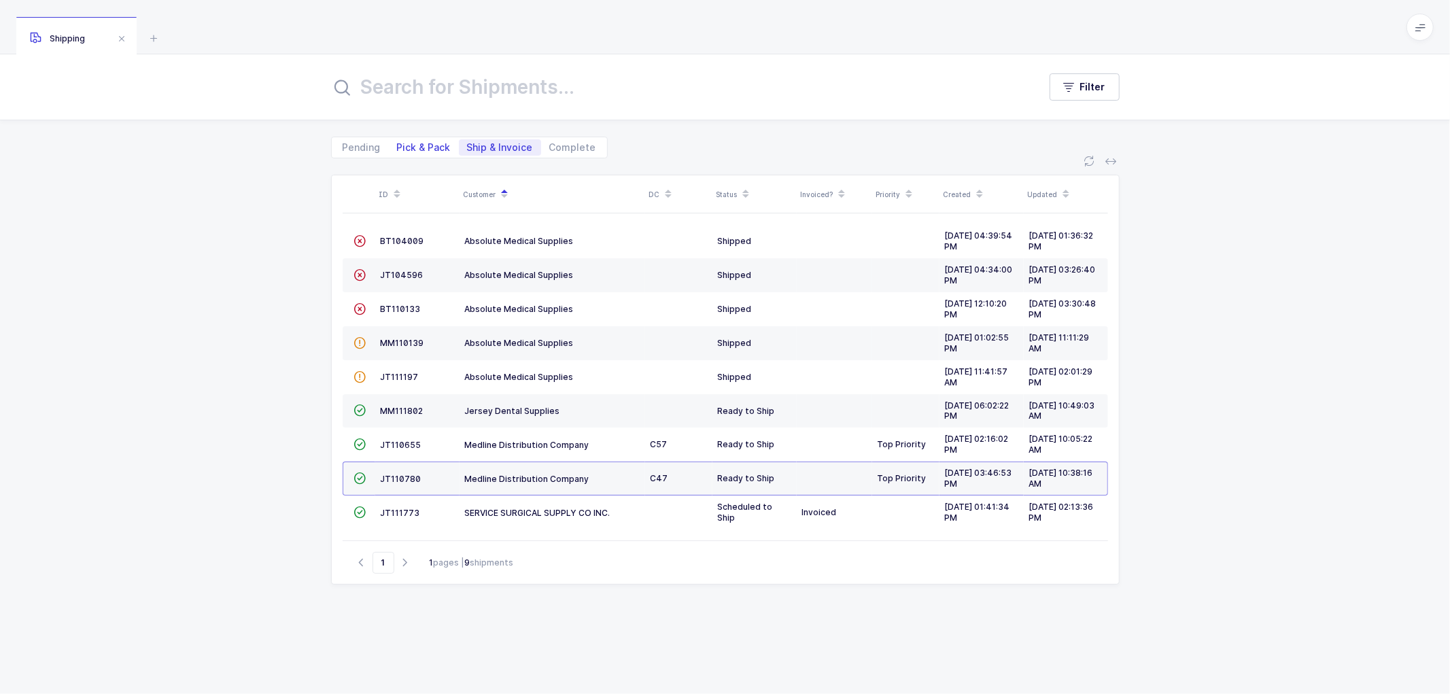
click at [431, 145] on span "Pick & Pack" at bounding box center [424, 148] width 54 height 10
click at [398, 145] on input "Pick & Pack" at bounding box center [393, 143] width 9 height 9
radio input "true"
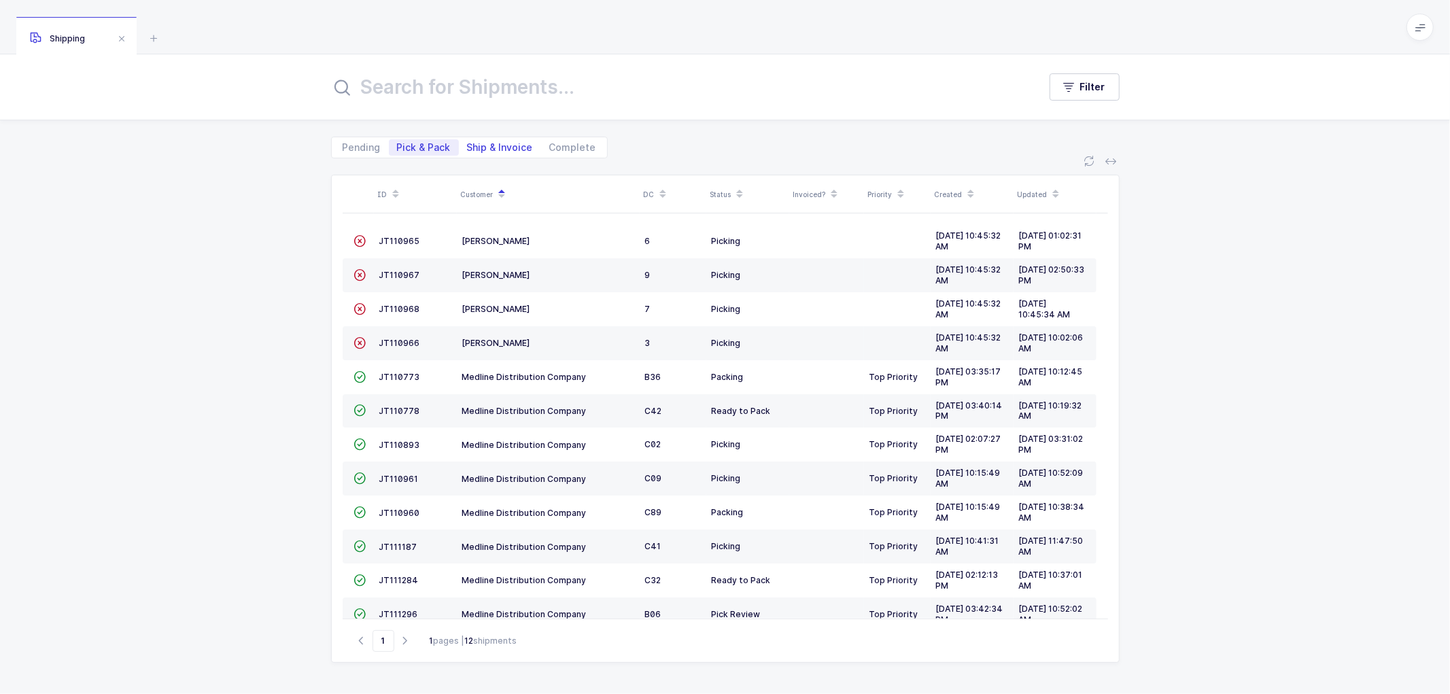
click at [497, 139] on span "Ship & Invoice" at bounding box center [500, 147] width 82 height 16
click at [468, 139] on input "Ship & Invoice" at bounding box center [463, 143] width 9 height 9
radio input "true"
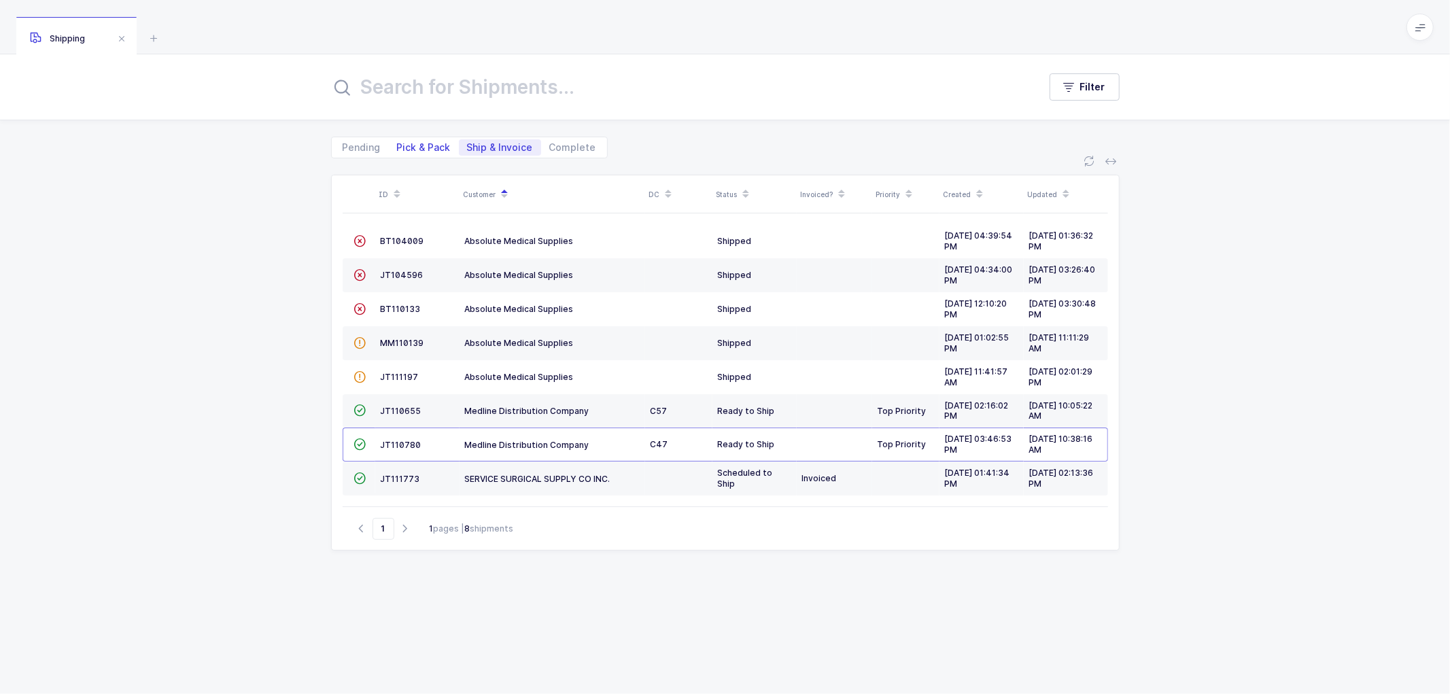
click at [417, 145] on span "Pick & Pack" at bounding box center [424, 148] width 54 height 10
click at [398, 145] on input "Pick & Pack" at bounding box center [393, 143] width 9 height 9
radio input "true"
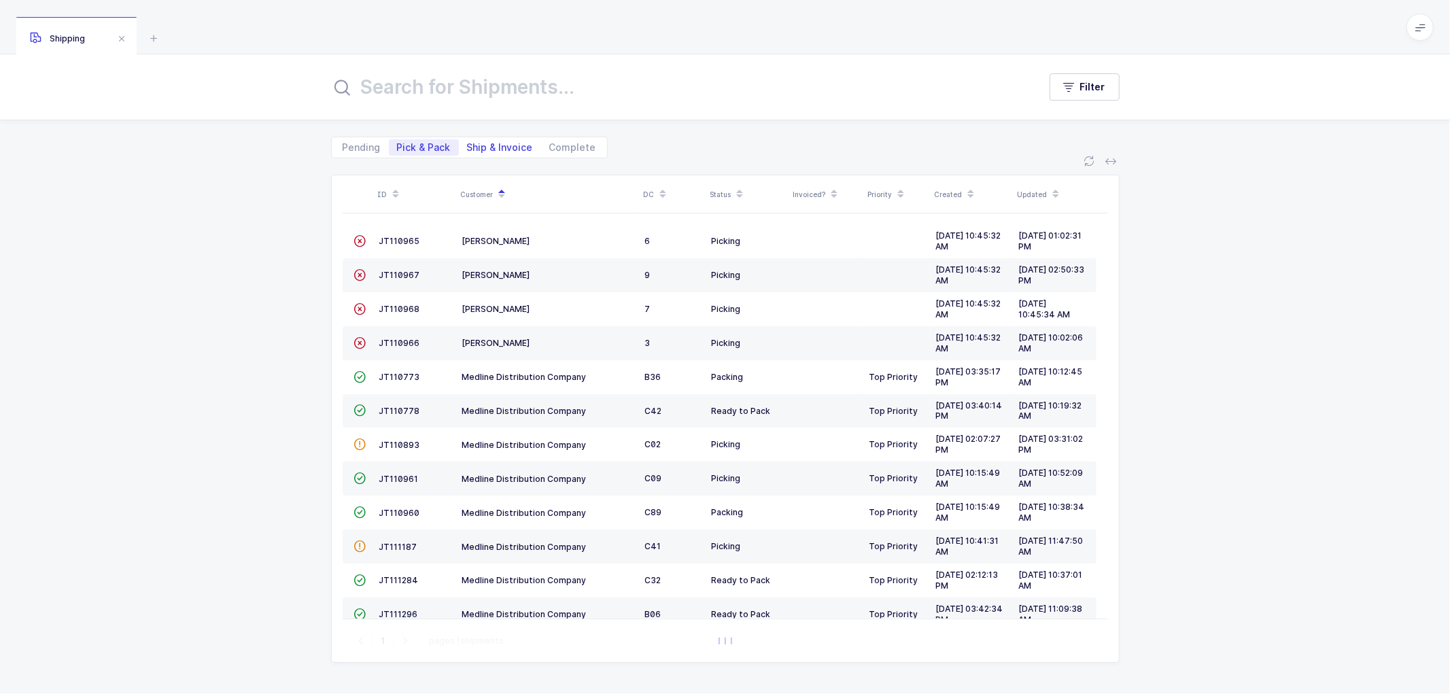
click at [491, 143] on span "Ship & Invoice" at bounding box center [500, 148] width 66 height 10
click at [468, 141] on input "Ship & Invoice" at bounding box center [463, 143] width 9 height 9
radio input "true"
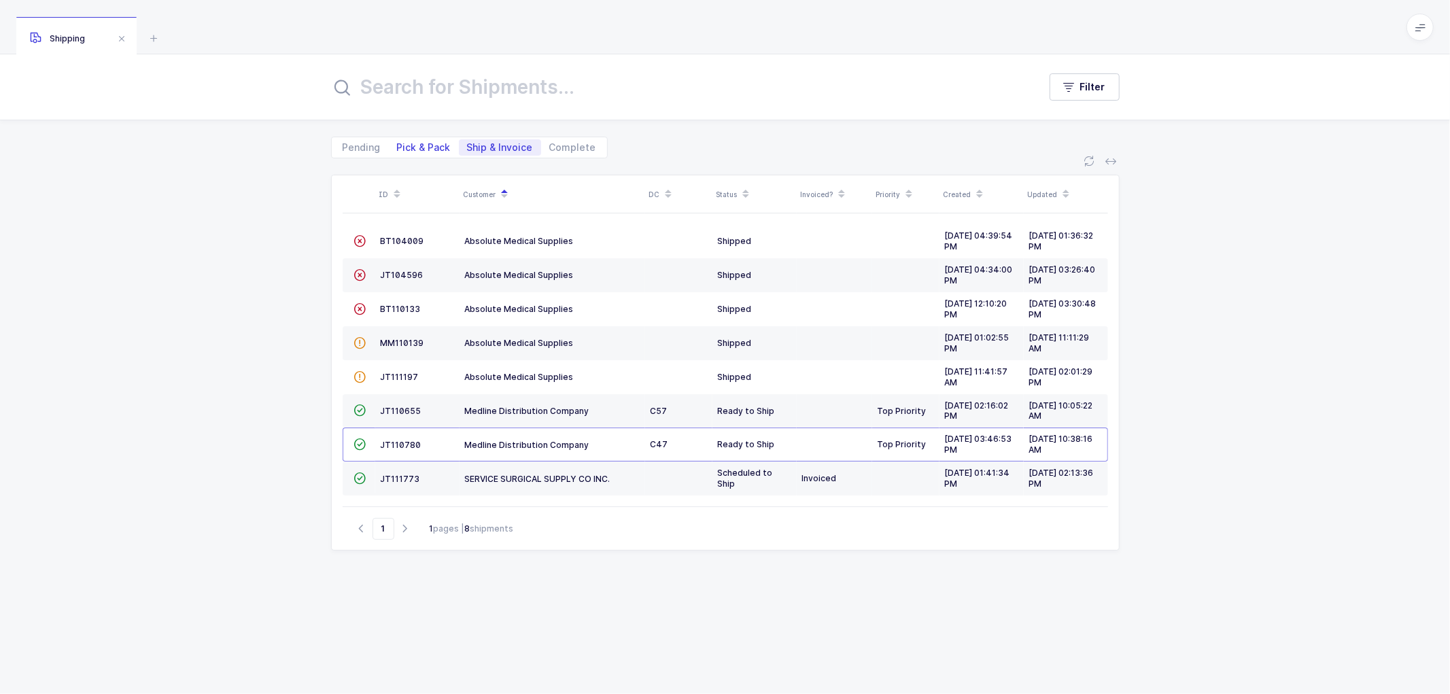
click at [421, 143] on span "Pick & Pack" at bounding box center [424, 148] width 54 height 10
click at [398, 141] on input "Pick & Pack" at bounding box center [393, 143] width 9 height 9
radio input "true"
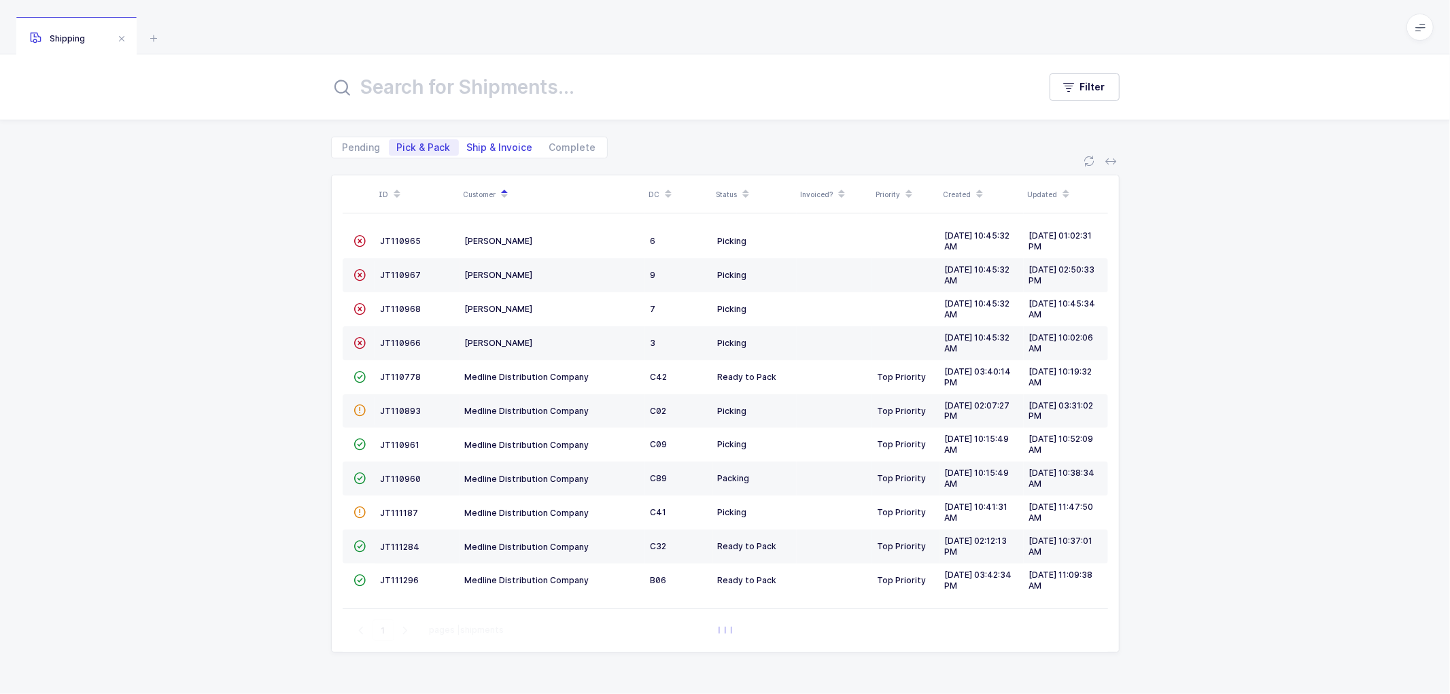
click at [493, 143] on span "Ship & Invoice" at bounding box center [500, 148] width 66 height 10
click at [468, 143] on input "Ship & Invoice" at bounding box center [463, 143] width 9 height 9
radio input "true"
radio input "false"
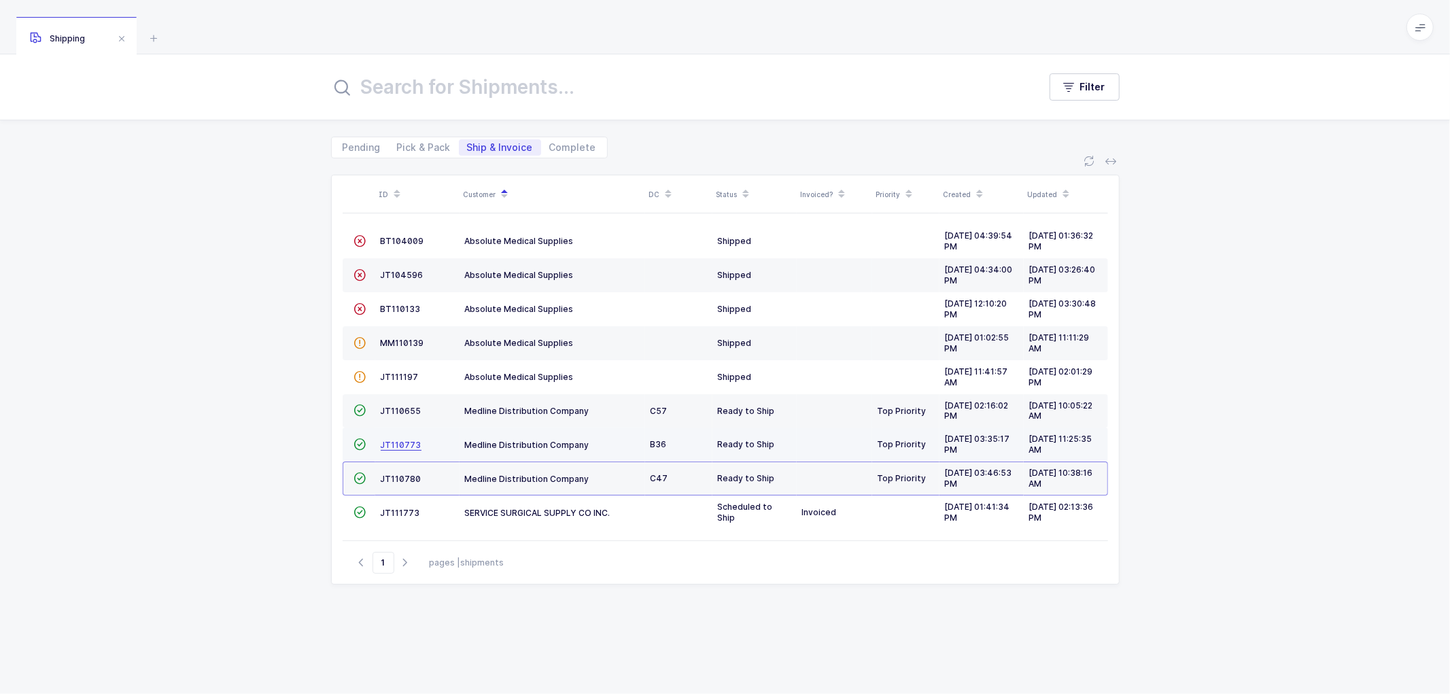
click at [395, 442] on span "JT110773" at bounding box center [401, 445] width 41 height 10
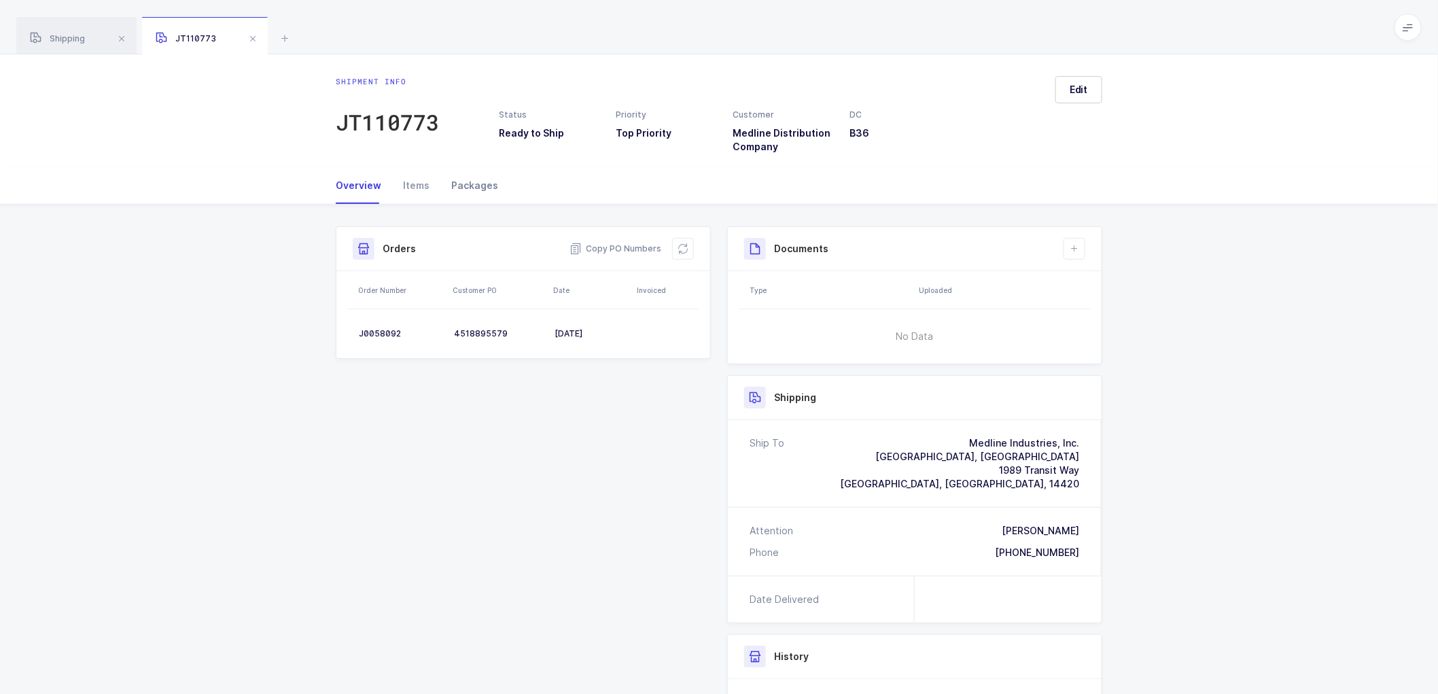
click at [466, 179] on div "Packages" at bounding box center [469, 185] width 58 height 37
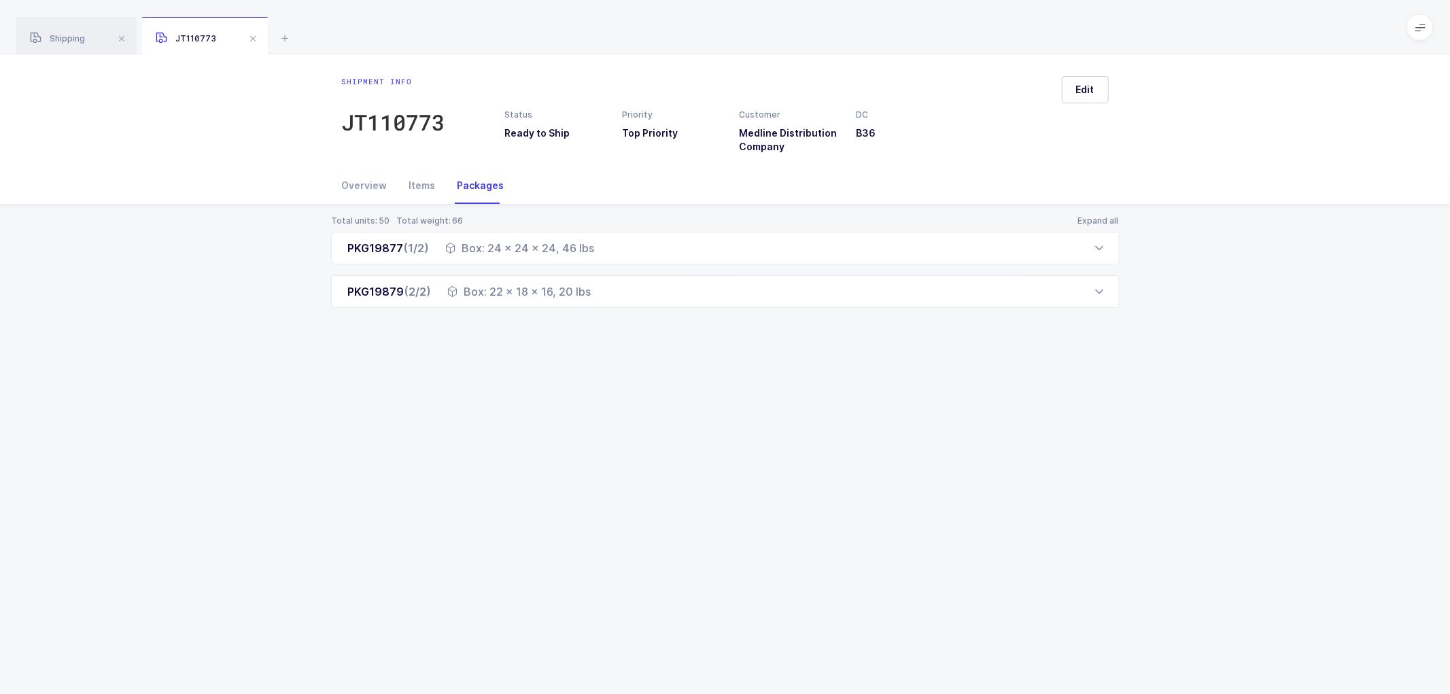
click at [368, 161] on div "Shipment info JT110773 Status Ready to Ship Priority Top Priority Customer Medl…" at bounding box center [725, 374] width 1450 height 640
click at [372, 182] on div "Overview" at bounding box center [370, 185] width 56 height 37
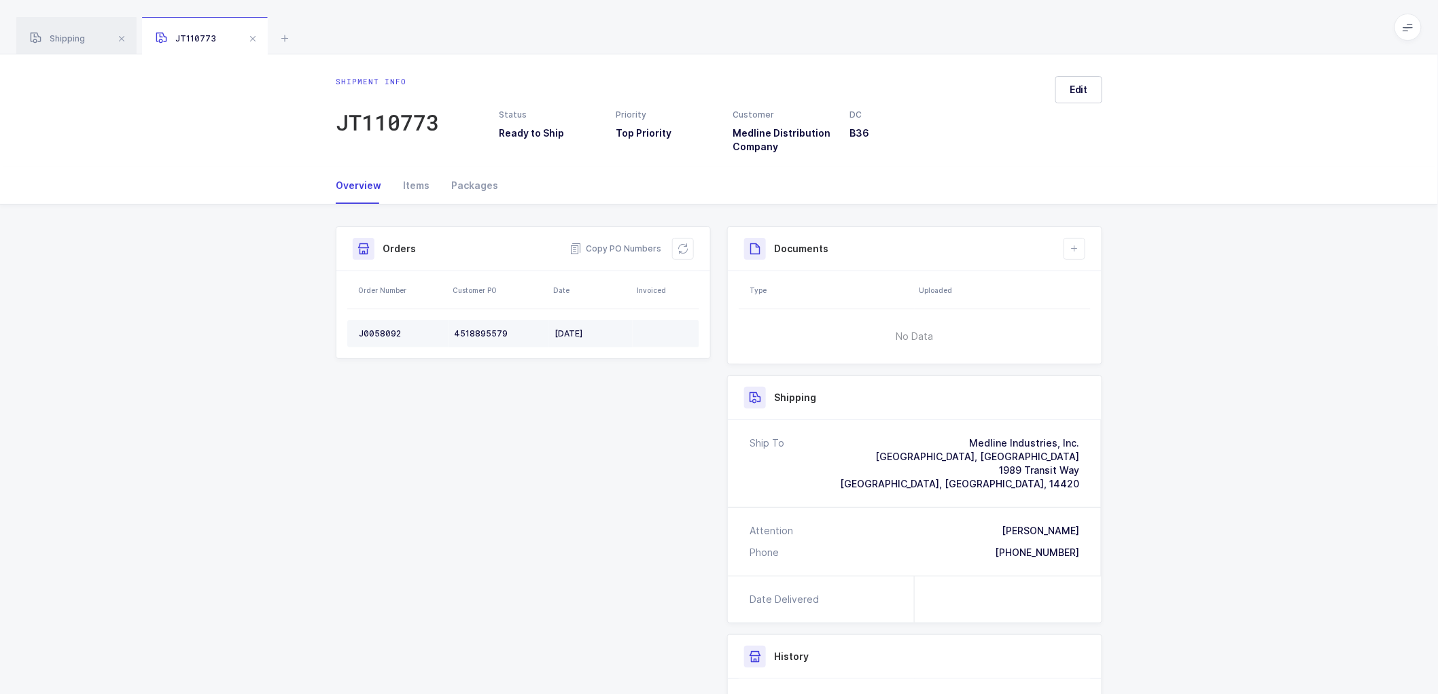
click at [382, 336] on div "J0058092" at bounding box center [401, 333] width 84 height 11
copy div "J0058092"
click at [791, 656] on h3 "History" at bounding box center [791, 657] width 35 height 14
click at [627, 247] on span "Copy PO Numbers" at bounding box center [616, 249] width 92 height 14
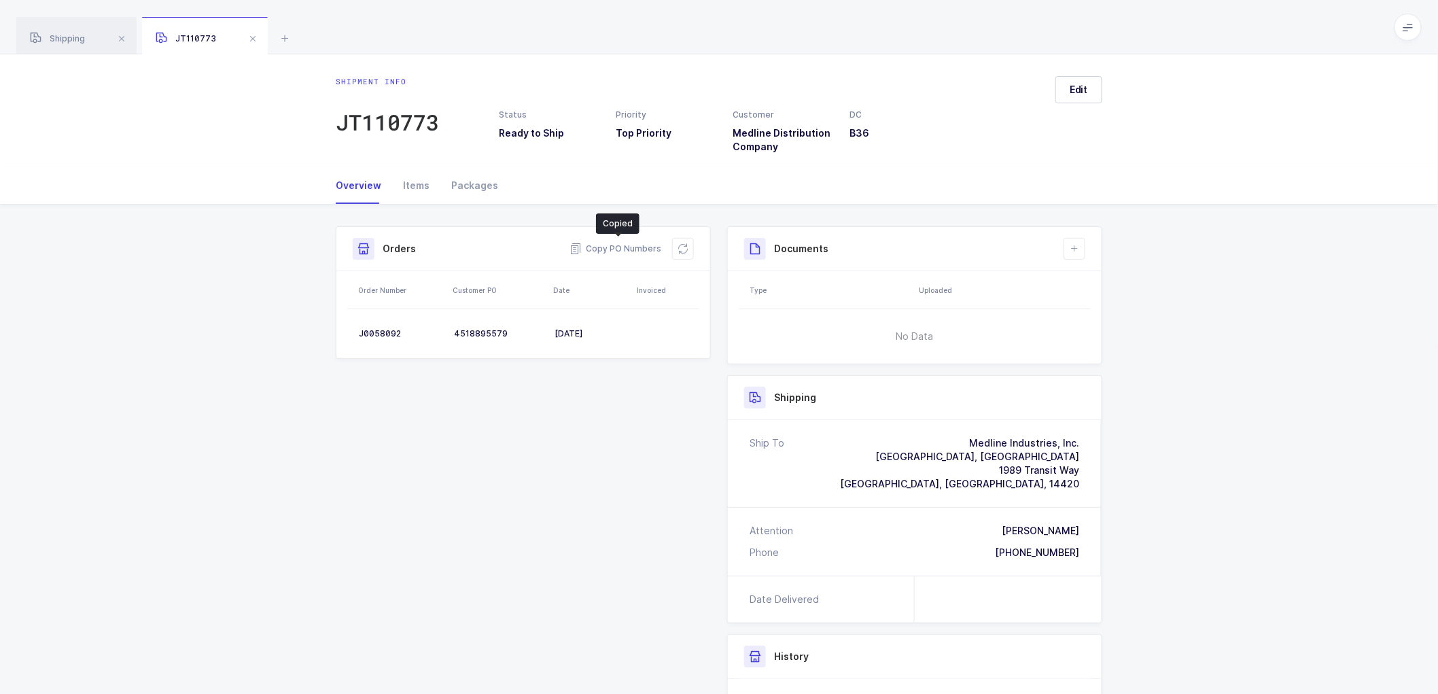
drag, startPoint x: 465, startPoint y: 183, endPoint x: 539, endPoint y: 192, distance: 74.6
click at [467, 183] on div "Packages" at bounding box center [469, 185] width 58 height 37
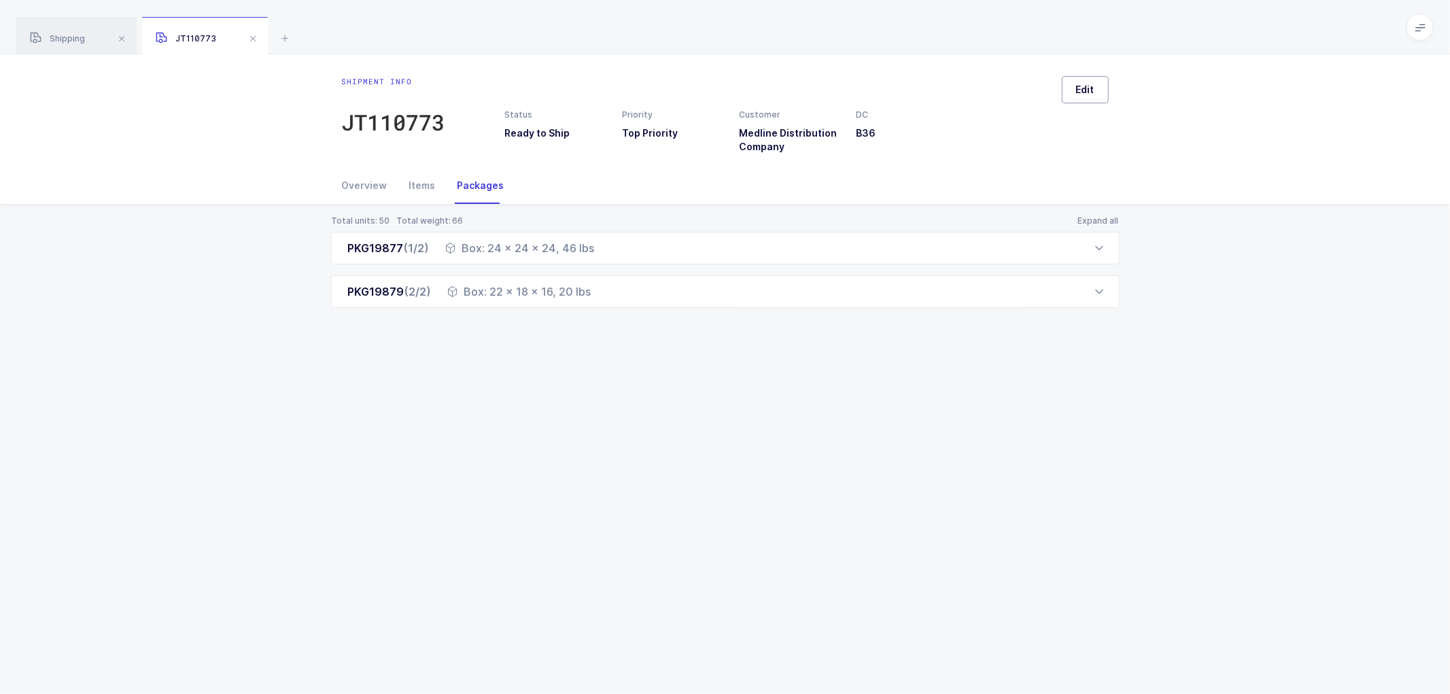
drag, startPoint x: 1087, startPoint y: 90, endPoint x: 1125, endPoint y: 113, distance: 44.2
click at [1087, 90] on span "Edit" at bounding box center [1085, 90] width 18 height 14
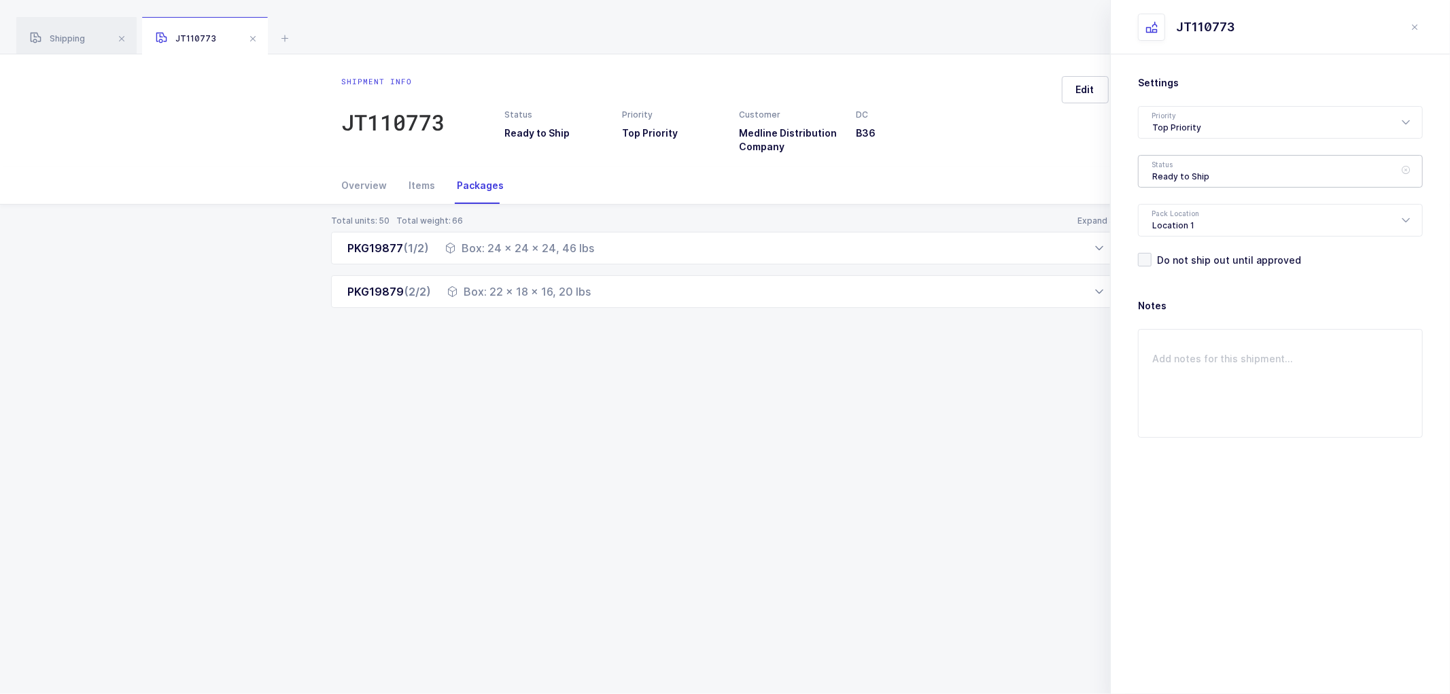
click at [1177, 175] on div "Ready to Ship" at bounding box center [1280, 171] width 285 height 33
drag, startPoint x: 1183, startPoint y: 270, endPoint x: 1185, endPoint y: 281, distance: 11.1
click at [1183, 273] on span "Shipped" at bounding box center [1171, 276] width 39 height 12
type input "Shipped"
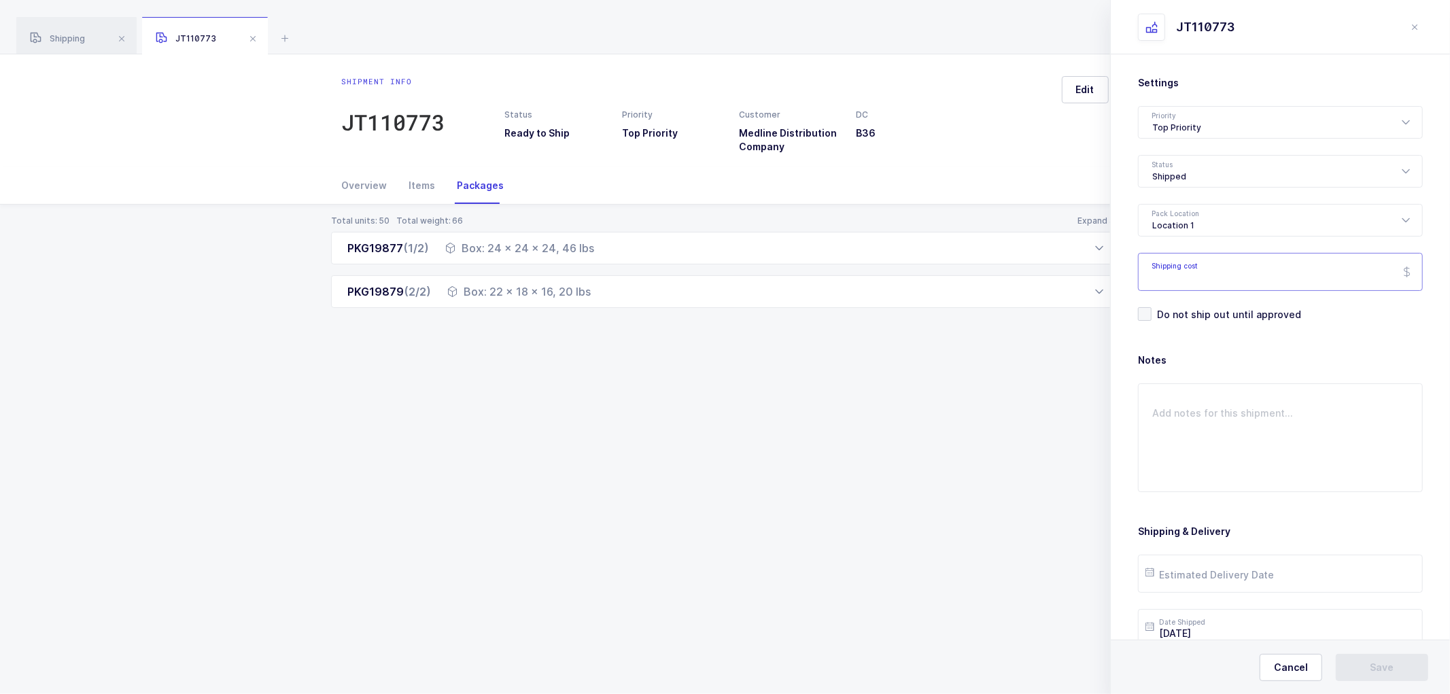
click at [1183, 277] on input "Shipping cost" at bounding box center [1280, 272] width 285 height 38
paste input "101.74"
type input "101.74"
click at [1188, 581] on input "text" at bounding box center [1280, 574] width 285 height 38
click at [1305, 446] on span "15" at bounding box center [1304, 445] width 16 height 16
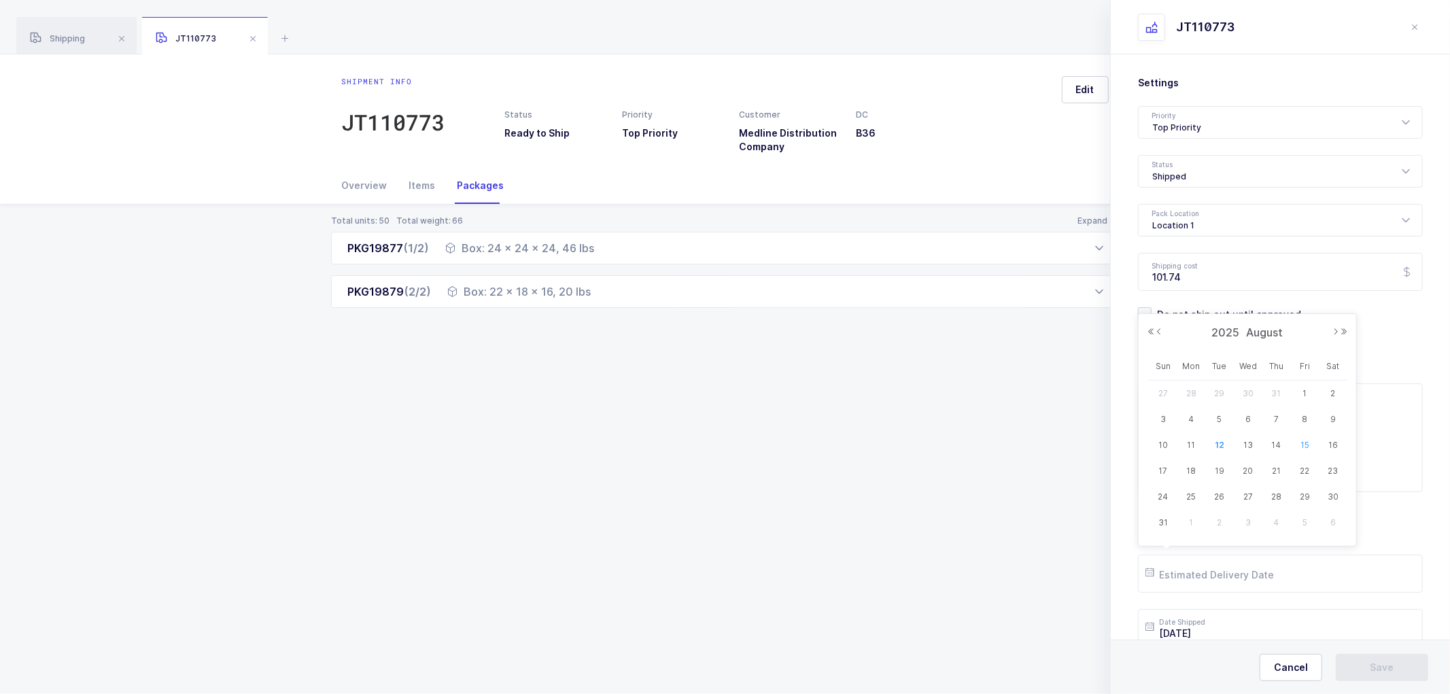
type input "[DATE]"
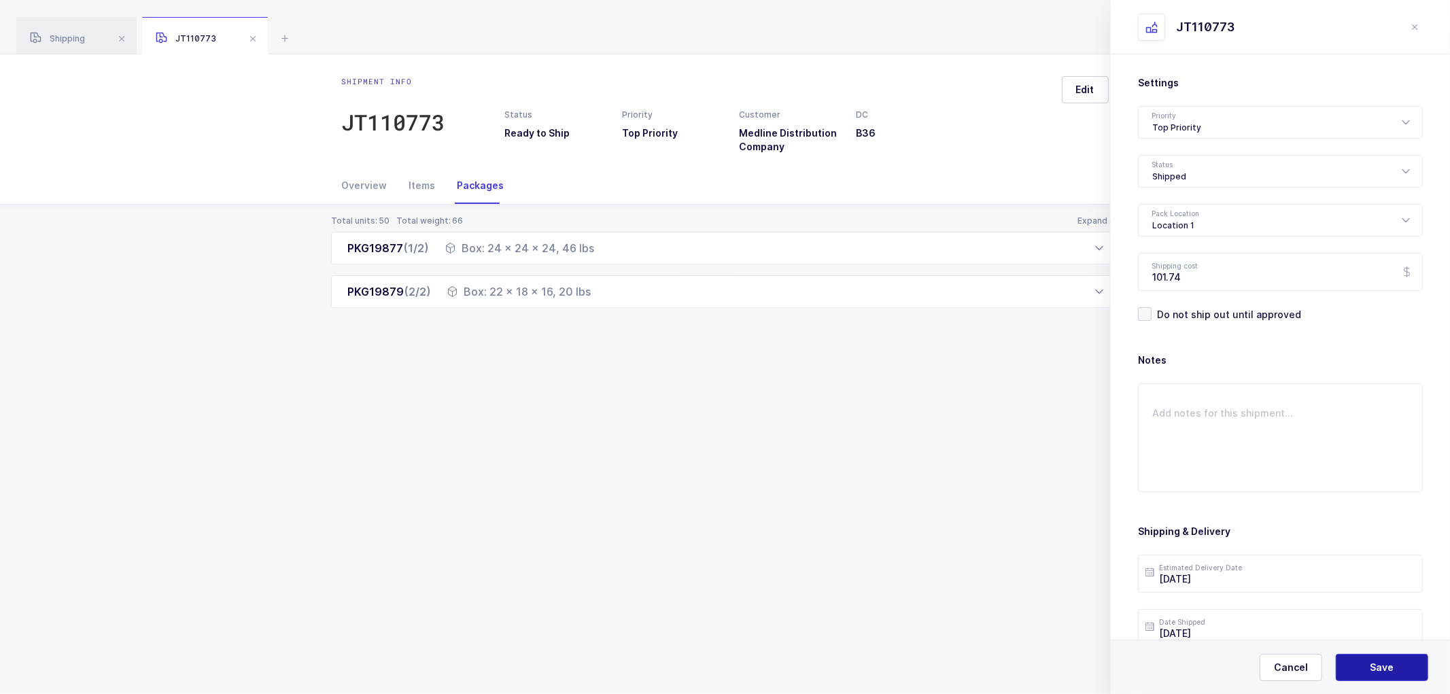
click at [1388, 662] on span "Save" at bounding box center [1382, 668] width 24 height 14
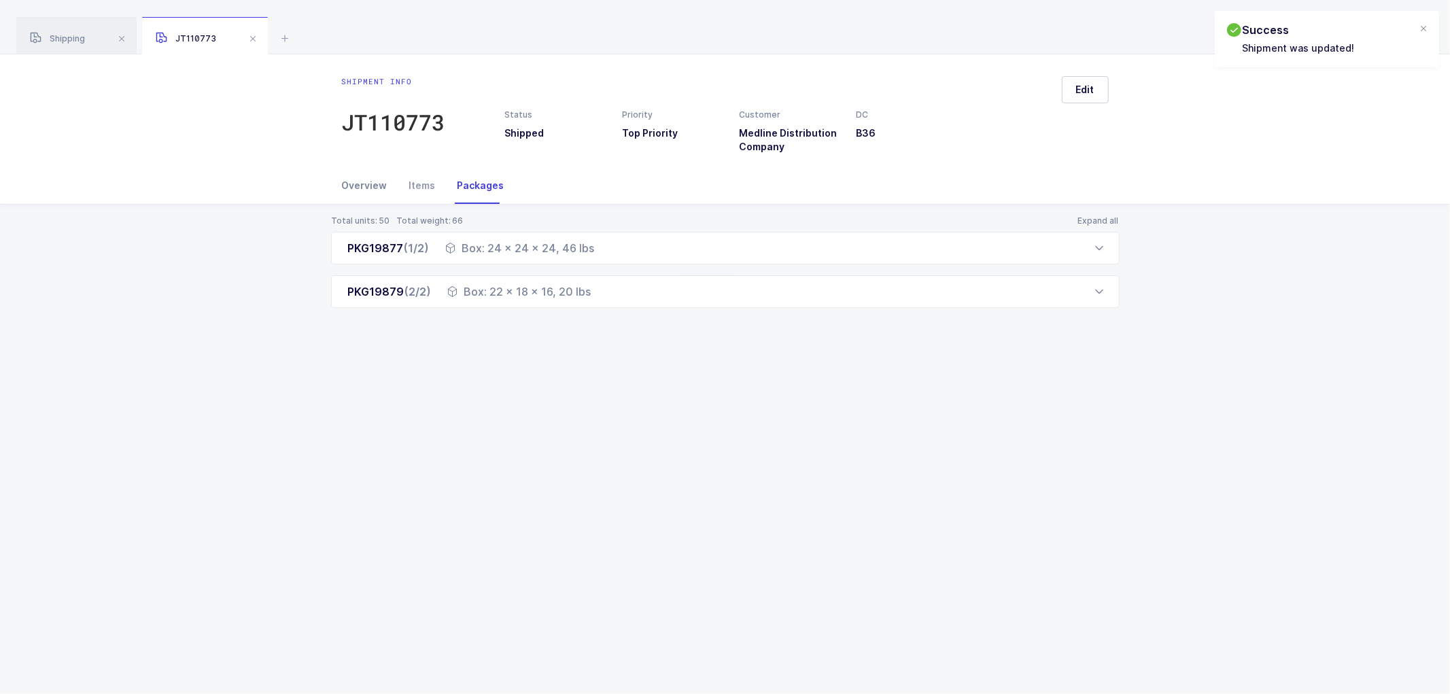
click at [362, 178] on div "Overview" at bounding box center [370, 185] width 56 height 37
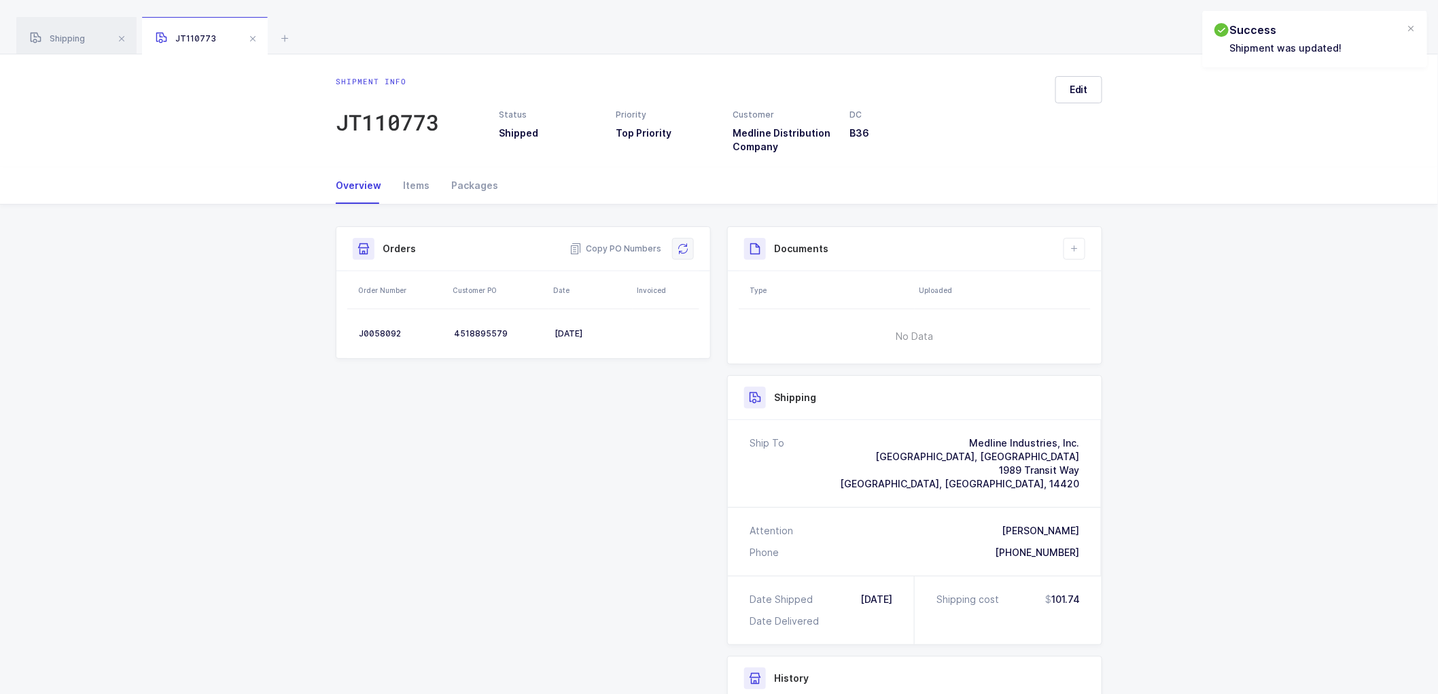
click at [680, 243] on icon at bounding box center [683, 248] width 11 height 11
click at [1079, 241] on button at bounding box center [1075, 249] width 22 height 22
click at [1129, 281] on li "Create Document" at bounding box center [1120, 288] width 101 height 22
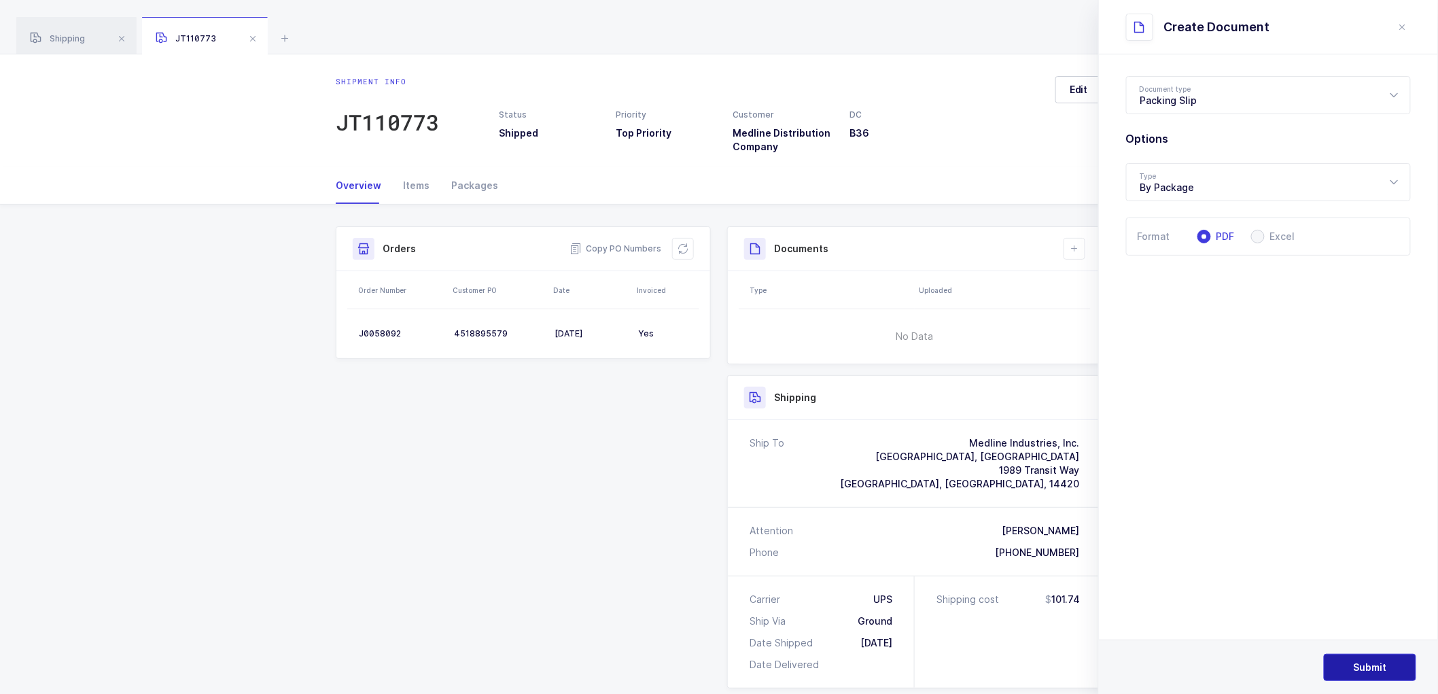
click at [1361, 668] on span "Submit" at bounding box center [1370, 668] width 33 height 14
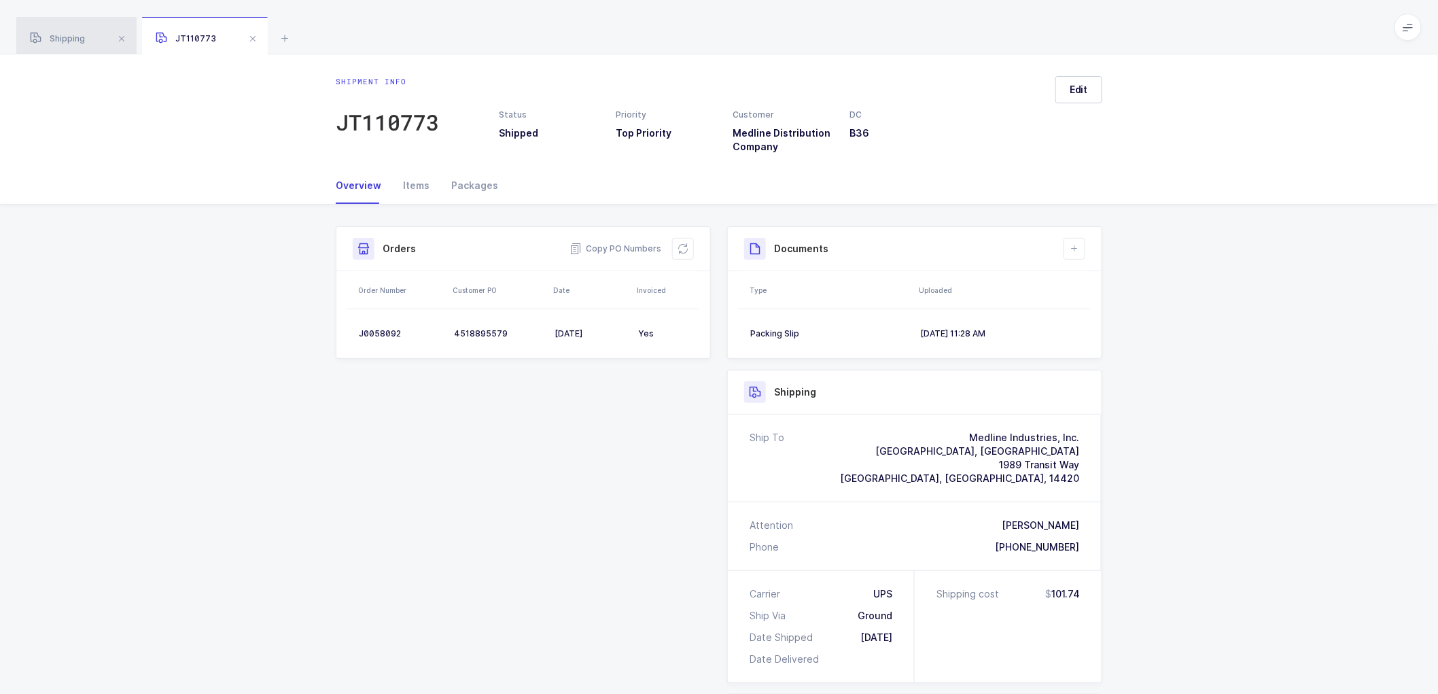
click at [77, 37] on span "Shipping" at bounding box center [57, 38] width 55 height 10
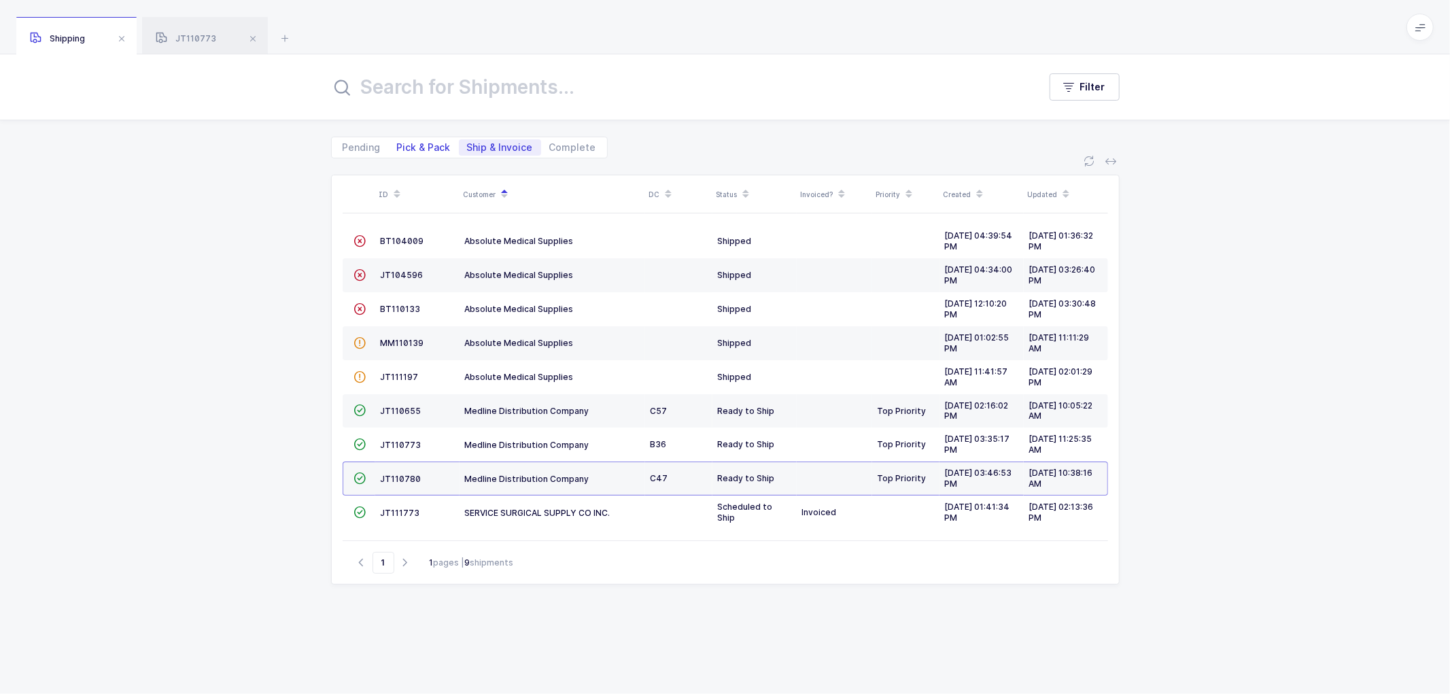
click at [420, 143] on span "Pick & Pack" at bounding box center [424, 148] width 54 height 10
click at [398, 143] on input "Pick & Pack" at bounding box center [393, 143] width 9 height 9
radio input "true"
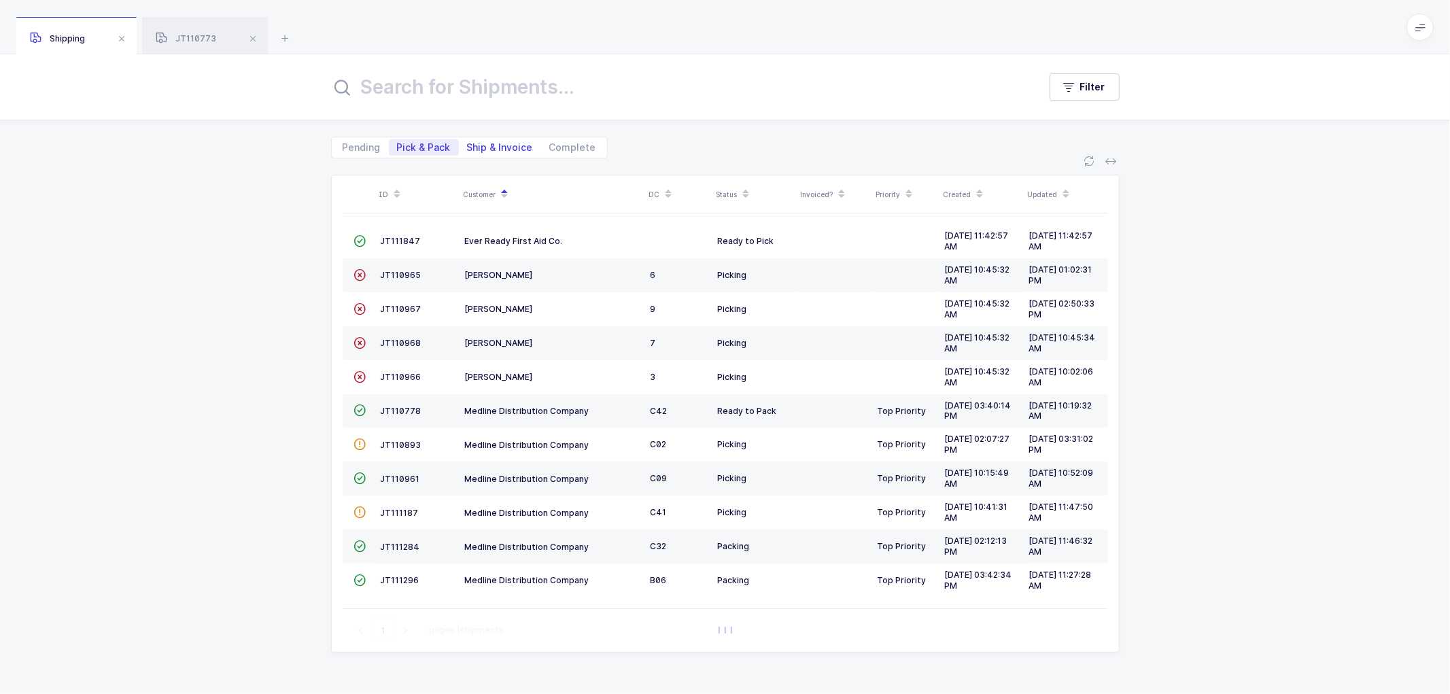
click at [499, 144] on span "Ship & Invoice" at bounding box center [500, 148] width 66 height 10
click at [468, 144] on input "Ship & Invoice" at bounding box center [463, 143] width 9 height 9
radio input "true"
radio input "false"
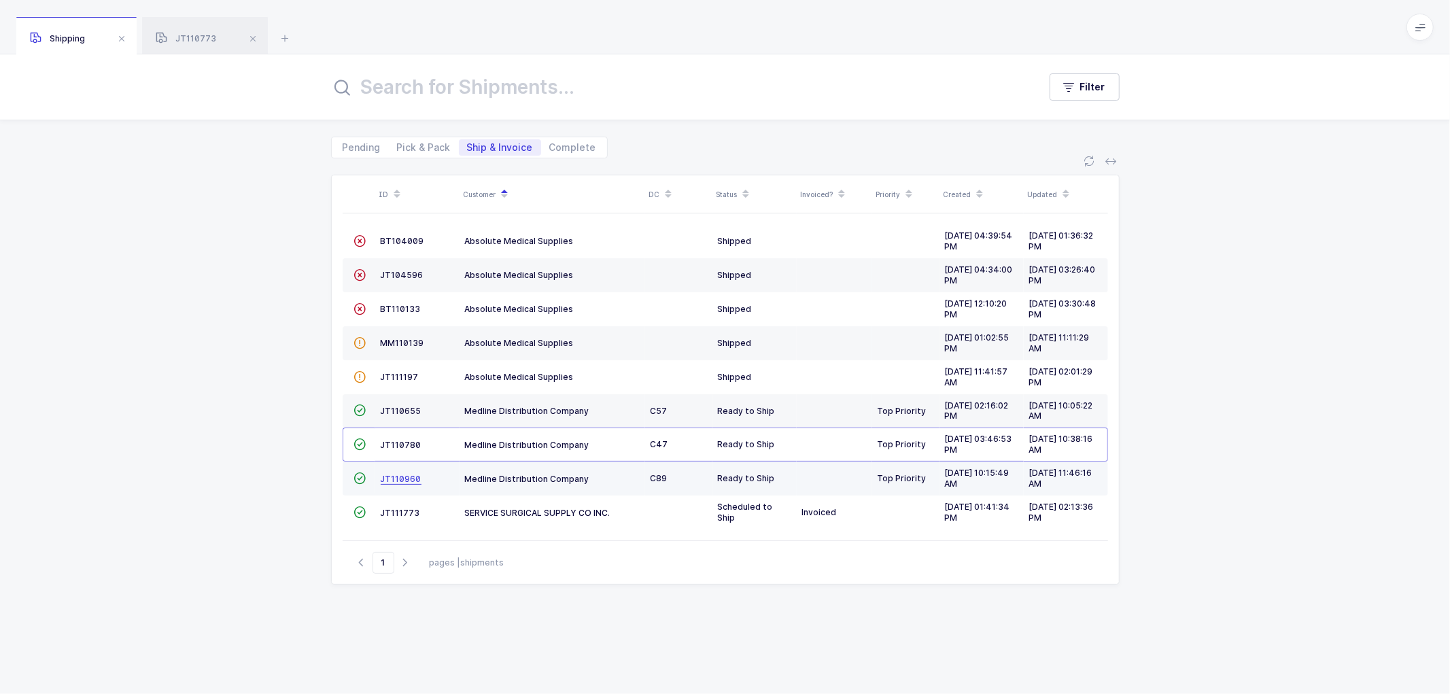
click at [398, 480] on span "JT110960" at bounding box center [401, 479] width 41 height 10
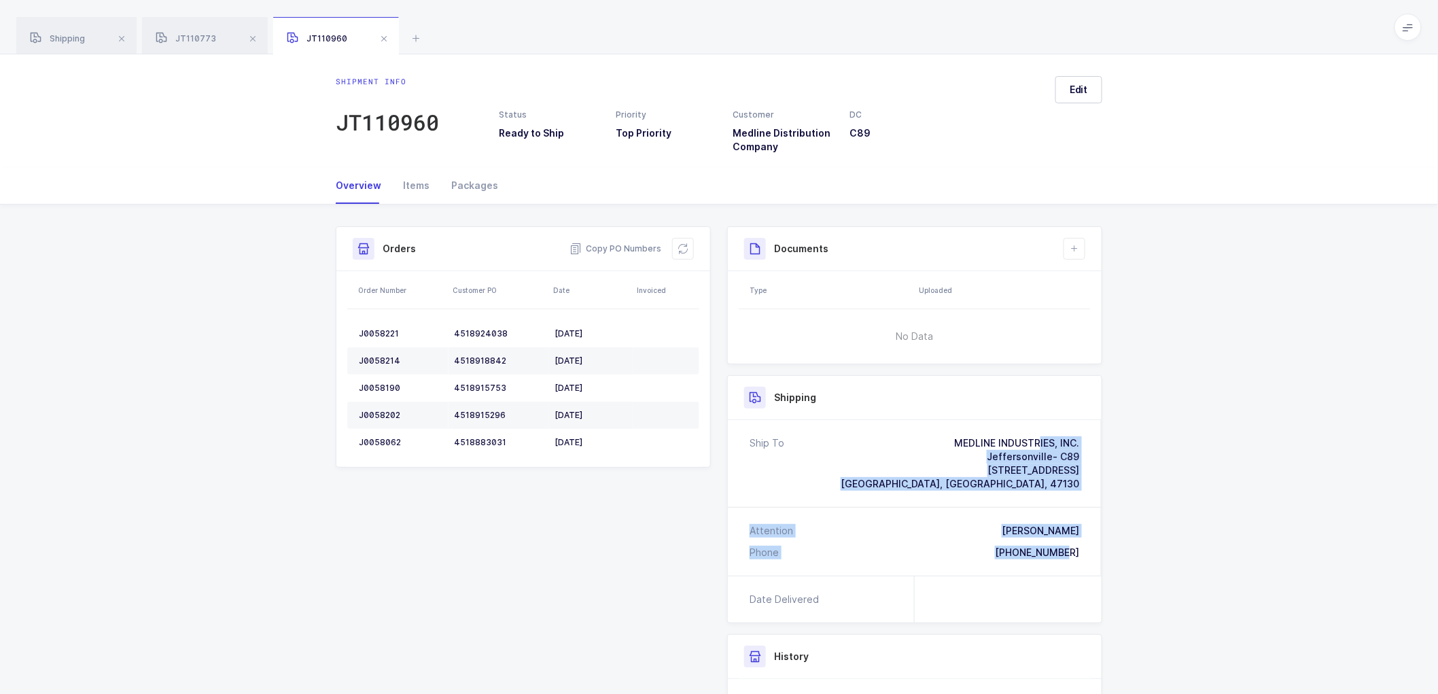
drag, startPoint x: 1077, startPoint y: 553, endPoint x: 934, endPoint y: 434, distance: 185.8
click at [935, 434] on div "Ship To MEDLINE INDUSTRIES, INC. [GEOGRAPHIC_DATA]- C89 [STREET_ADDRESS] [PERSO…" at bounding box center [915, 498] width 374 height 156
copy div "MEDLINE INDUSTRIES, INC. [GEOGRAPHIC_DATA]- C89 [STREET_ADDRESS] Attention [PER…"
click at [620, 247] on span "Copy PO Numbers" at bounding box center [616, 249] width 92 height 14
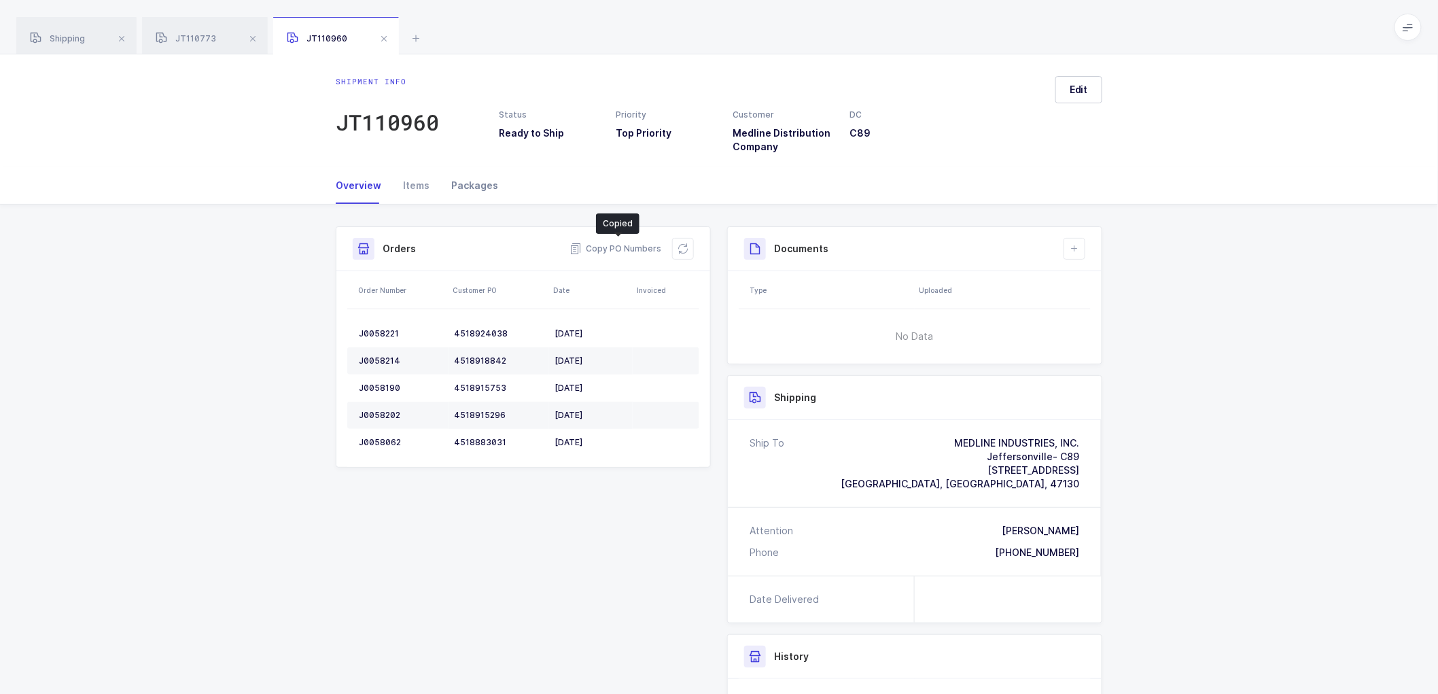
click at [473, 181] on div "Packages" at bounding box center [469, 185] width 58 height 37
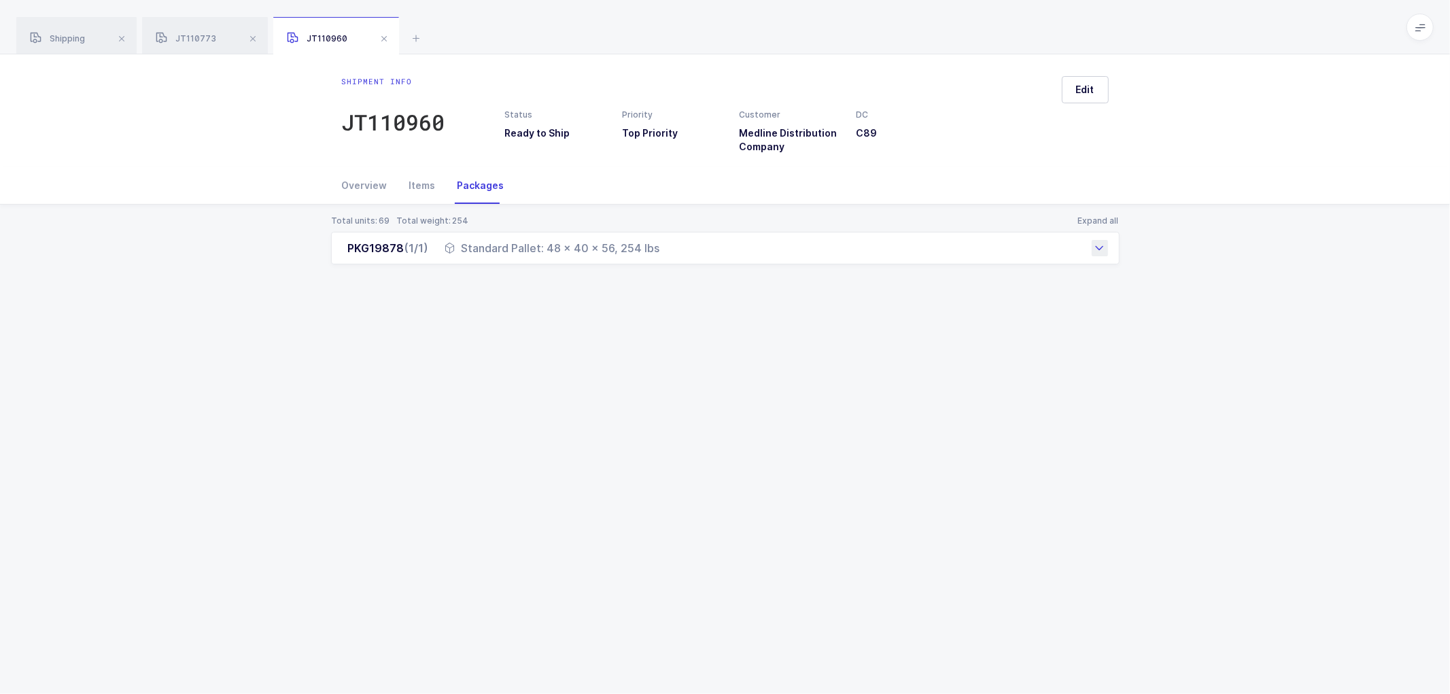
drag, startPoint x: 349, startPoint y: 255, endPoint x: 660, endPoint y: 254, distance: 310.6
click at [660, 254] on div "PKG19878 (1/1) Standard Pallet: 48 x 40 x 56, 254 lbs" at bounding box center [725, 248] width 788 height 33
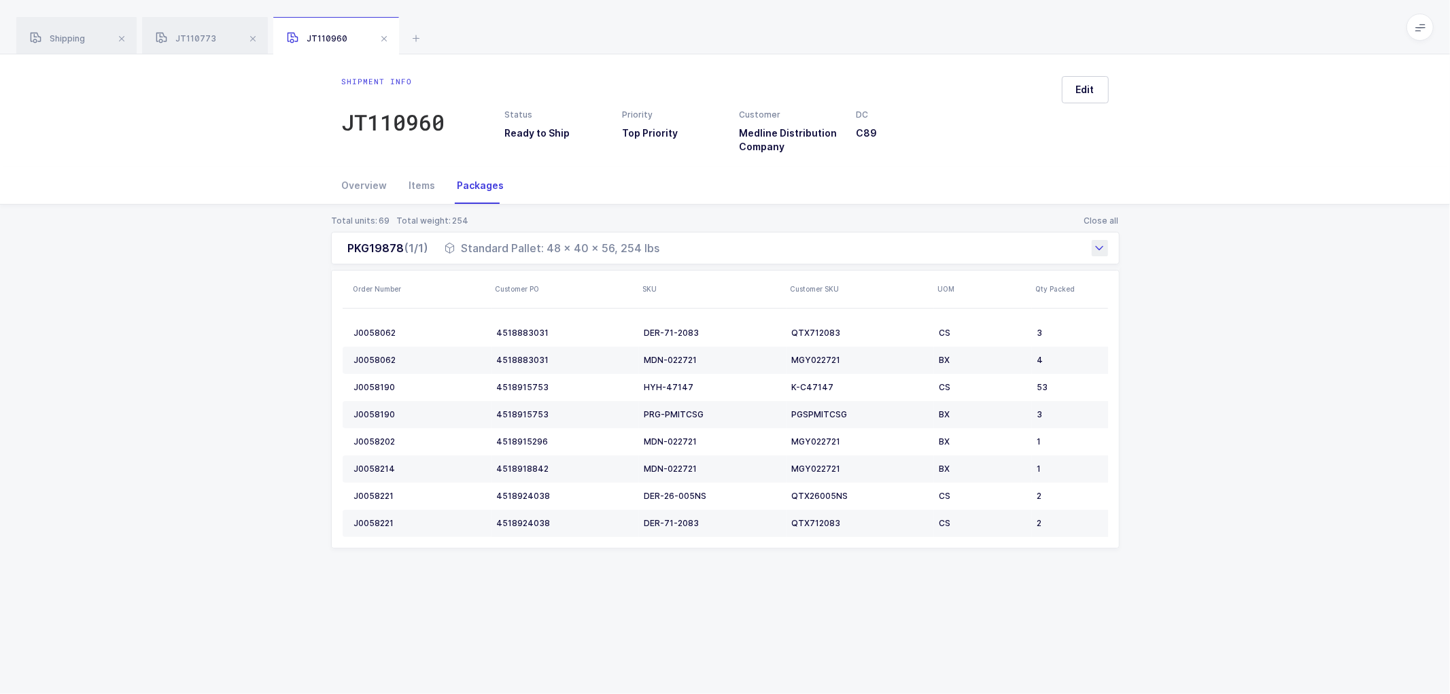
copy div "PKG19878 (1/1) Standard Pallet: 48 x 40 x 56, 254 lbs"
drag, startPoint x: 383, startPoint y: 38, endPoint x: 375, endPoint y: 38, distance: 8.2
click at [383, 38] on span at bounding box center [384, 39] width 16 height 16
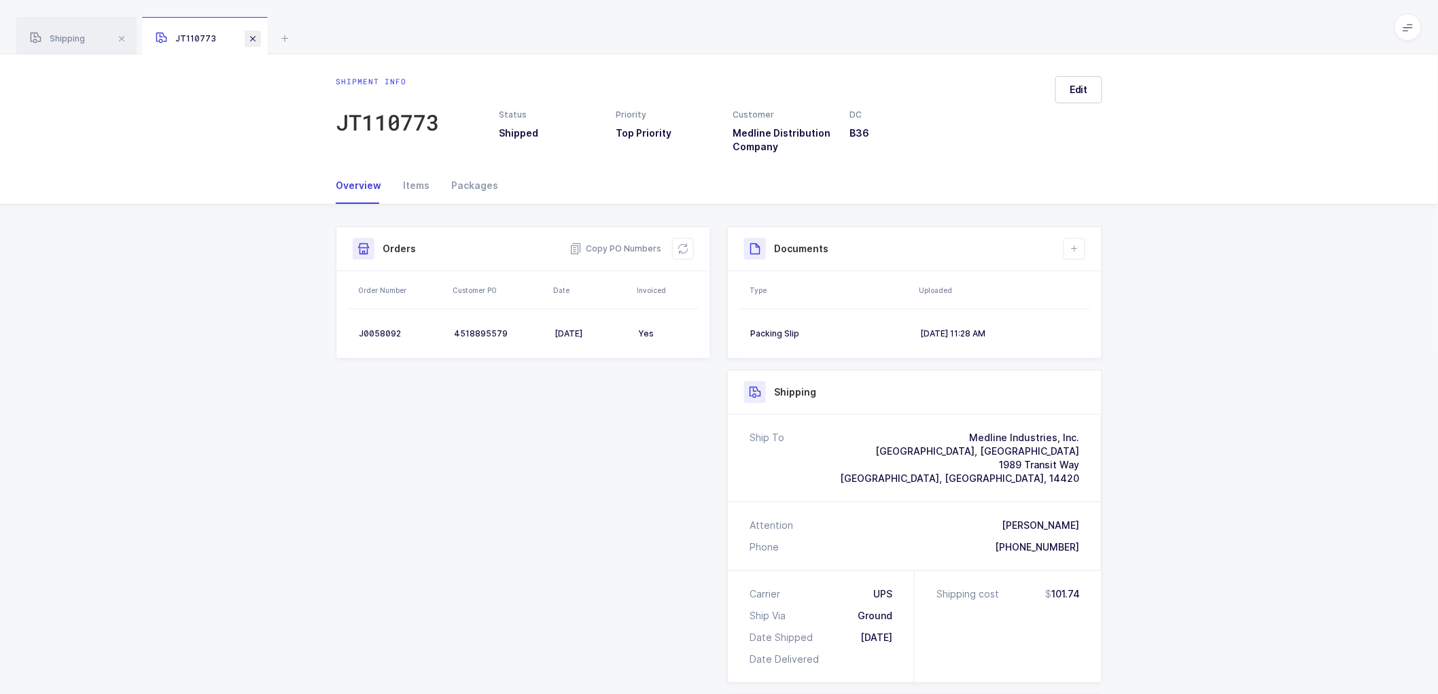
click at [250, 34] on span at bounding box center [253, 39] width 16 height 16
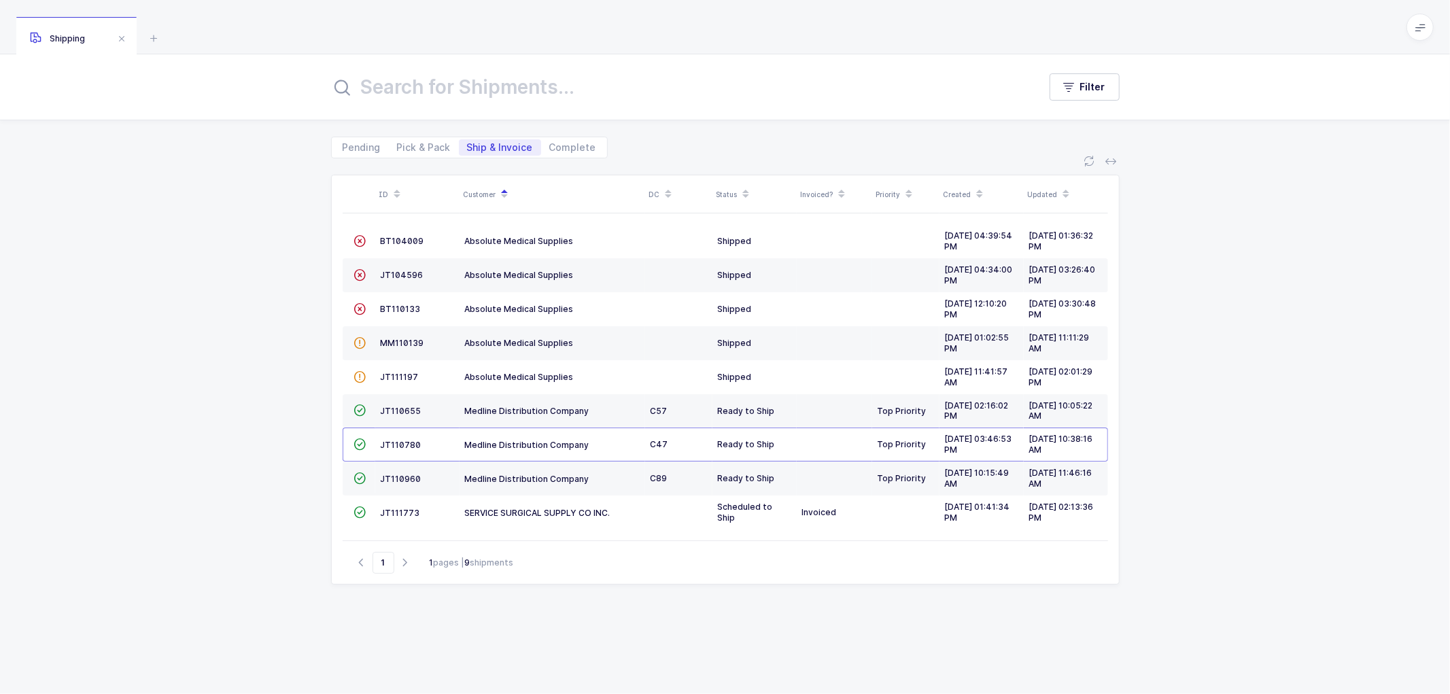
drag, startPoint x: 133, startPoint y: 178, endPoint x: 320, endPoint y: 248, distance: 199.6
click at [136, 179] on div "ID Customer DC Status Invoiced? Priority Created Updated  BT104009 Absolute Me…" at bounding box center [725, 426] width 1450 height 536
